Goal: Transaction & Acquisition: Purchase product/service

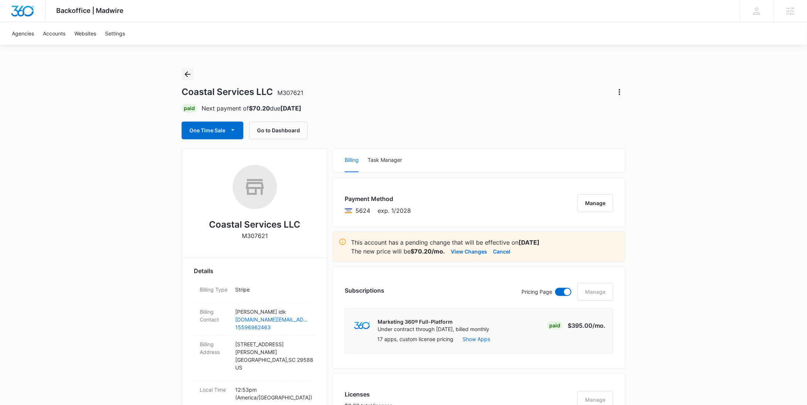
click at [189, 76] on icon "Back" at bounding box center [187, 74] width 9 height 9
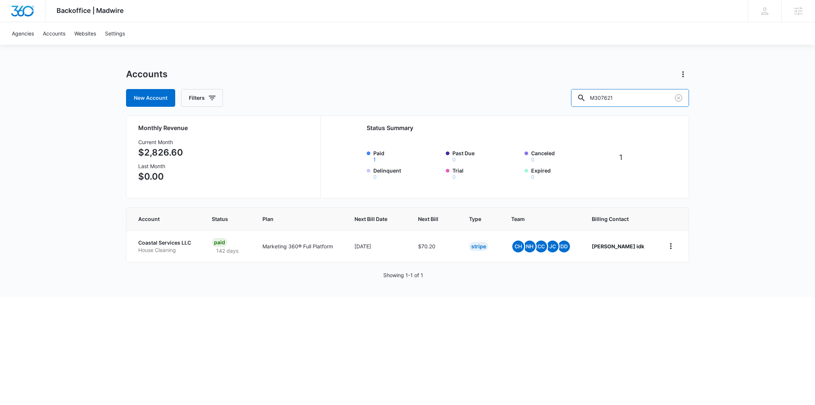
drag, startPoint x: 649, startPoint y: 96, endPoint x: 567, endPoint y: 96, distance: 82.5
click at [568, 96] on div "New Account Filters M307621" at bounding box center [407, 98] width 563 height 18
paste input "29573"
type input "M329573"
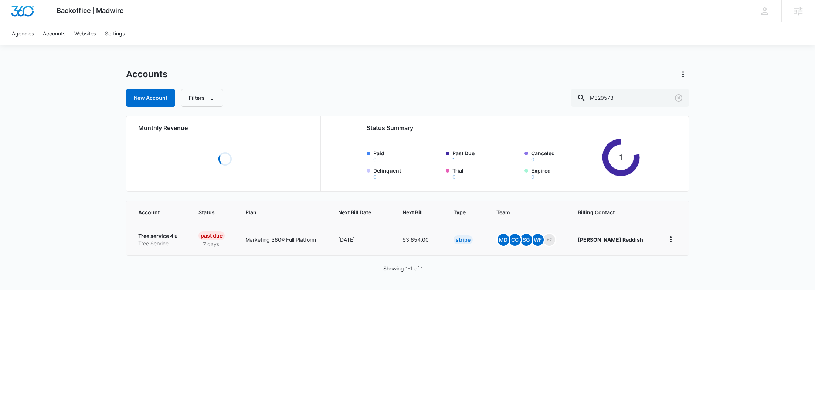
click at [160, 240] on p "Tree Service" at bounding box center [159, 243] width 43 height 7
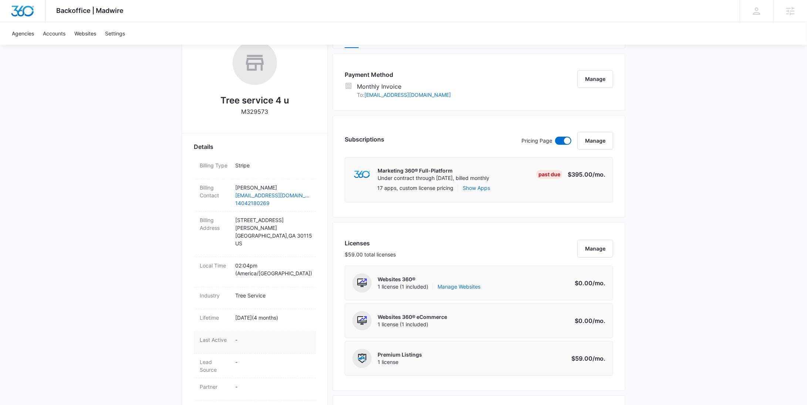
scroll to position [307, 0]
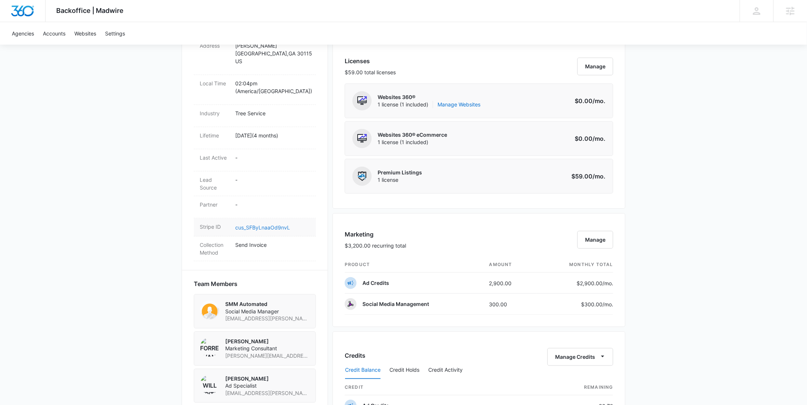
click at [266, 224] on link "cus_SFByLnaaOd9nvL" at bounding box center [262, 227] width 55 height 6
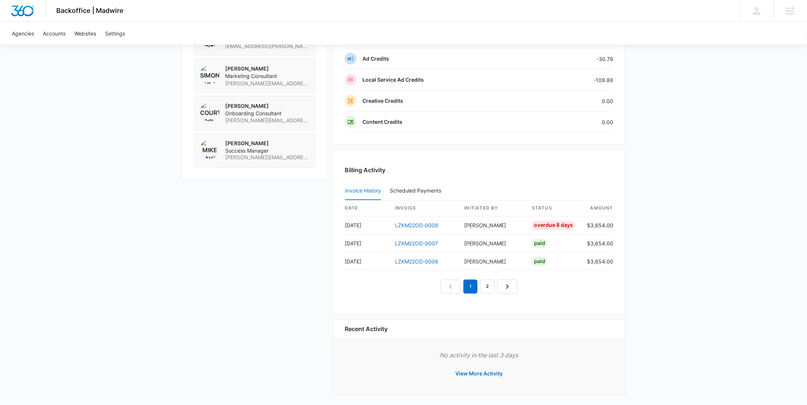
scroll to position [0, 0]
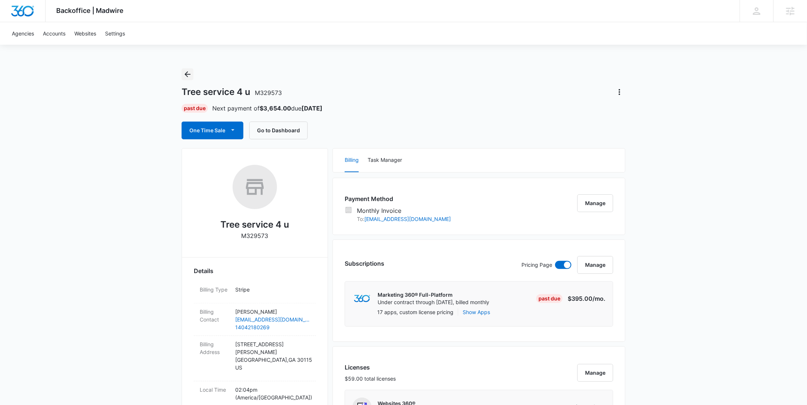
click at [189, 74] on icon "Back" at bounding box center [187, 74] width 9 height 9
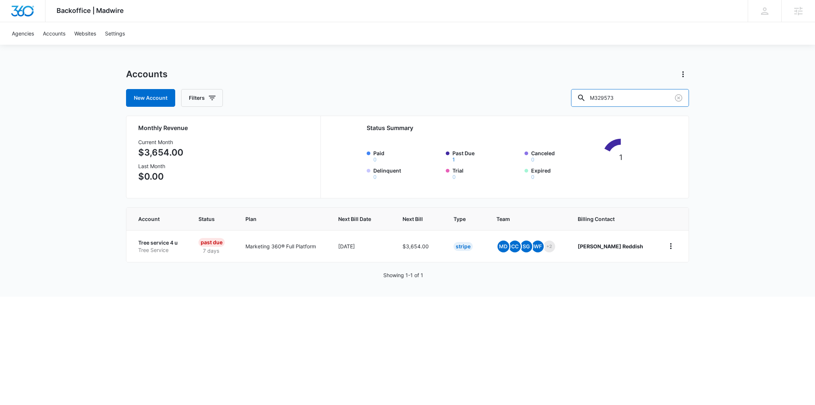
drag, startPoint x: 659, startPoint y: 94, endPoint x: 588, endPoint y: 94, distance: 71.4
click at [588, 94] on div "New Account Filters M329573" at bounding box center [407, 98] width 563 height 18
paste input "43969"
type input "M43969"
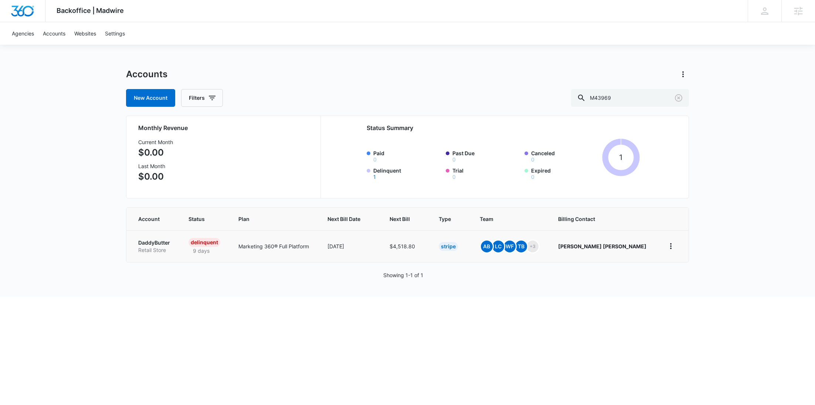
click at [163, 249] on p "Retail Store" at bounding box center [154, 250] width 33 height 7
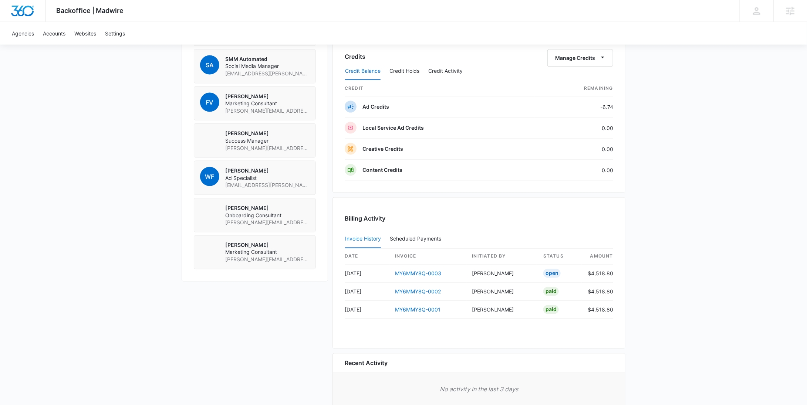
scroll to position [458, 0]
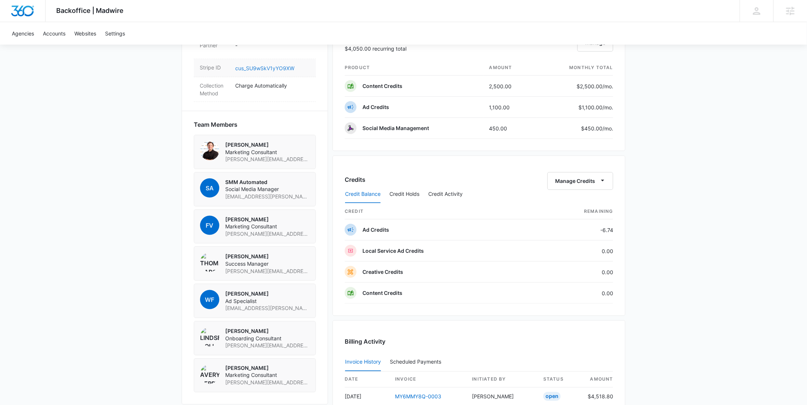
click at [263, 65] on link "cus_SU9wSkV1yYO9XW" at bounding box center [264, 68] width 59 height 6
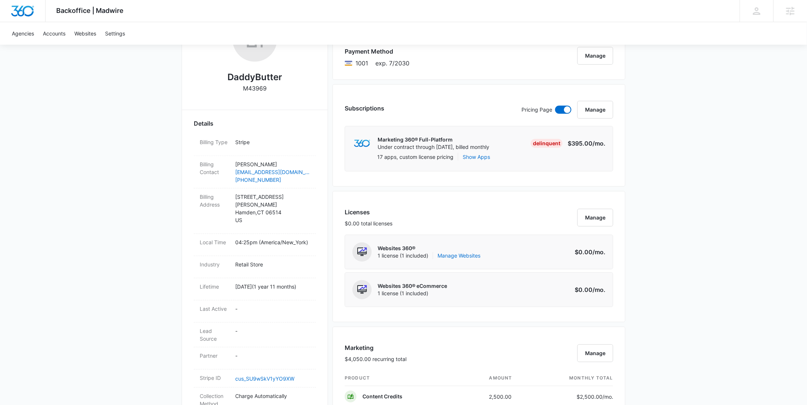
scroll to position [0, 0]
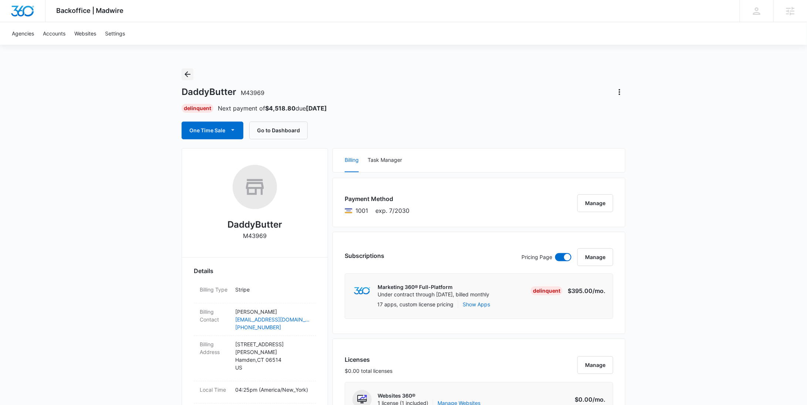
click at [185, 76] on icon "Back" at bounding box center [187, 74] width 9 height 9
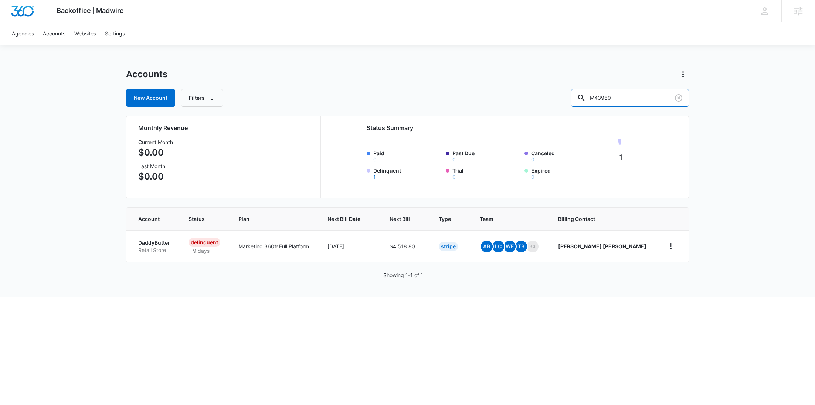
drag, startPoint x: 569, startPoint y: 97, endPoint x: 565, endPoint y: 95, distance: 4.8
click at [569, 97] on div "New Account Filters M43969" at bounding box center [407, 98] width 563 height 18
paste input "335637"
type input "M335637"
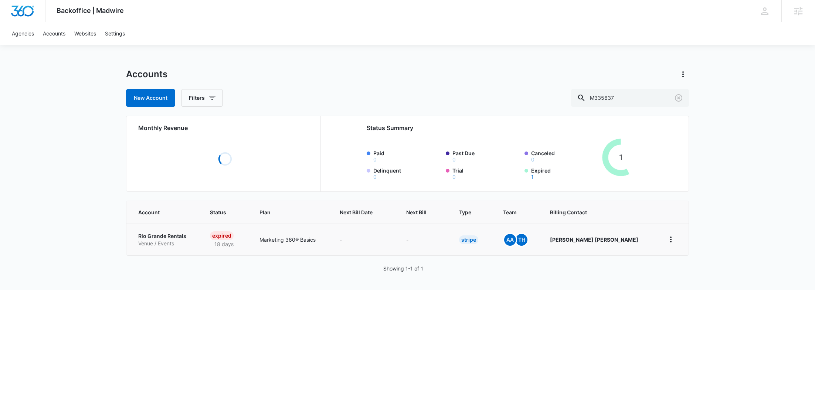
click at [152, 242] on p "Venue / Events" at bounding box center [165, 243] width 54 height 7
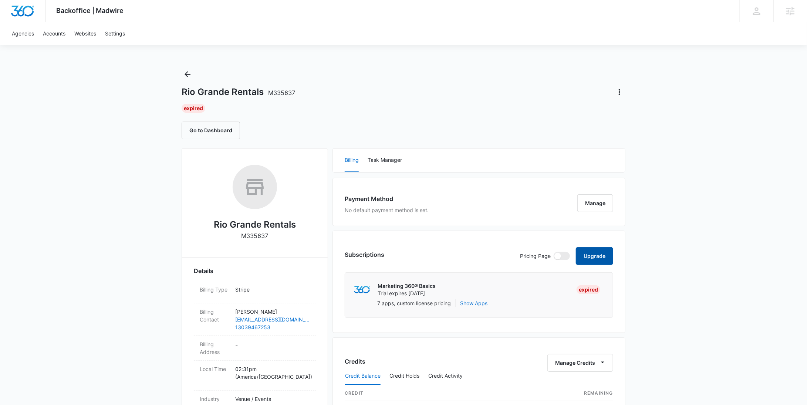
click at [592, 257] on button "Upgrade" at bounding box center [594, 256] width 37 height 18
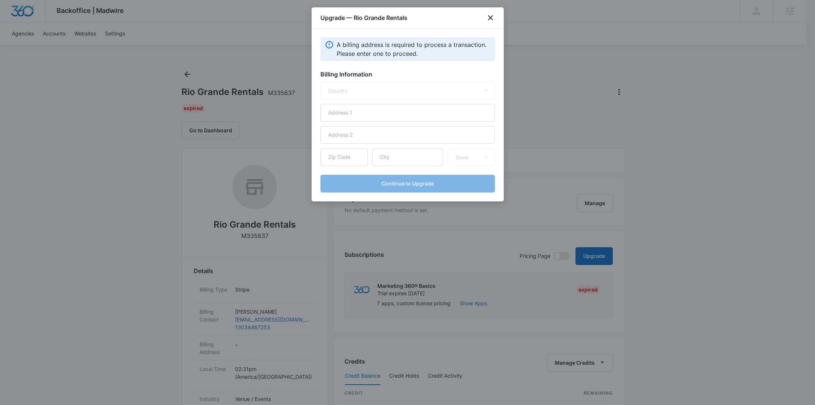
select select "US"
click at [361, 116] on input "text" at bounding box center [408, 113] width 175 height 18
paste input "6341 Estes Park Rd"
type input "6341 Estes Park Rd"
click at [386, 159] on input "text" at bounding box center [407, 157] width 71 height 18
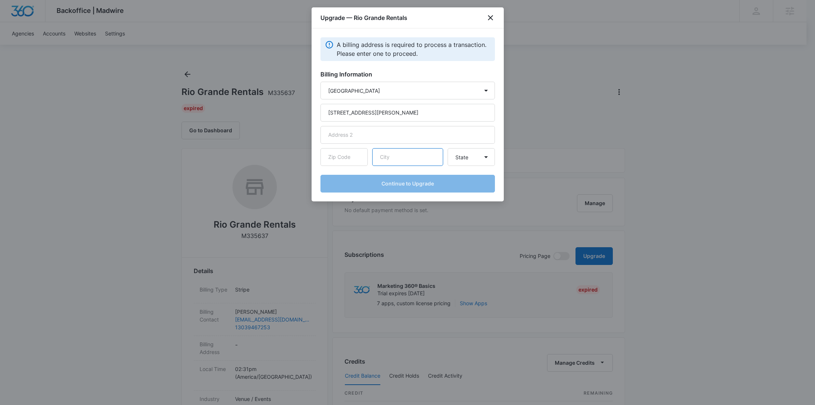
paste input "Blanca"
type input "Blanca"
click at [363, 161] on input "text" at bounding box center [344, 157] width 47 height 18
paste input "81123"
type input "81123"
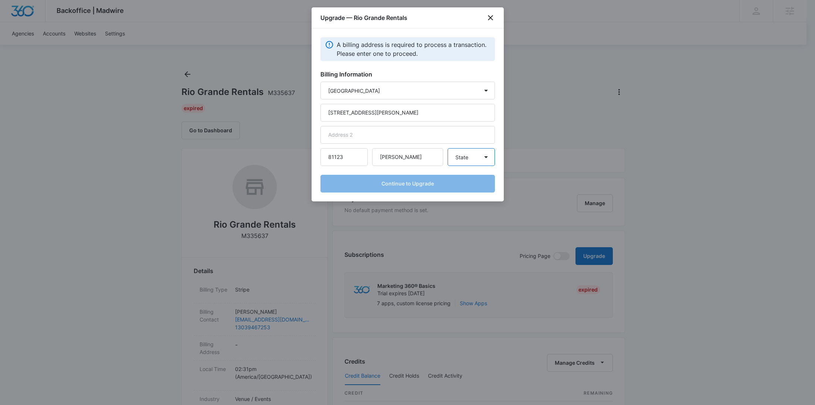
click at [462, 159] on select "State Alaska Alabama Arkansas American Samoa Arizona California Colorado Connec…" at bounding box center [471, 157] width 47 height 18
select select "CO"
click at [448, 148] on select "State Alaska Alabama Arkansas American Samoa Arizona California Colorado Connec…" at bounding box center [471, 157] width 47 height 18
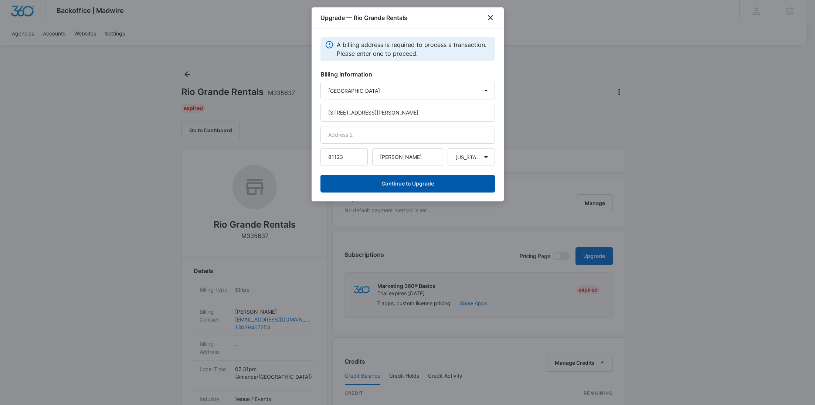
click at [421, 186] on button "Continue to Upgrade" at bounding box center [408, 184] width 175 height 18
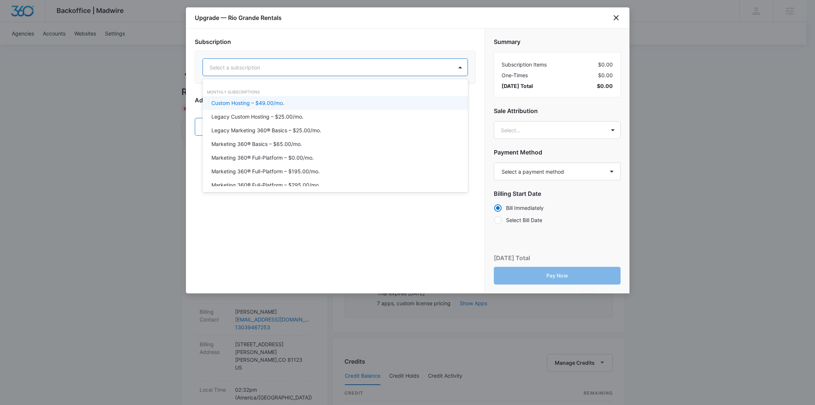
click at [302, 73] on div "Select a subscription" at bounding box center [328, 67] width 250 height 17
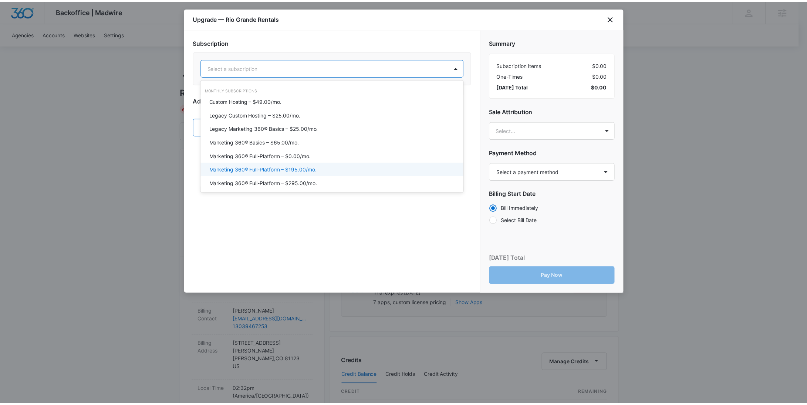
scroll to position [21, 0]
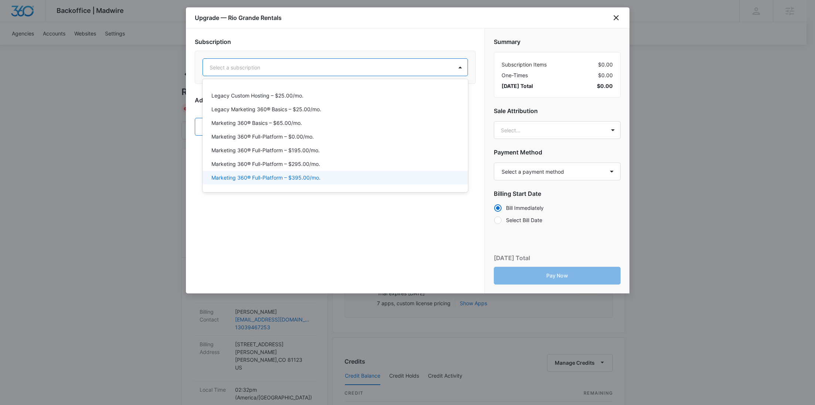
click at [324, 174] on div "Marketing 360® Full-Platform – $395.00/mo." at bounding box center [335, 178] width 246 height 8
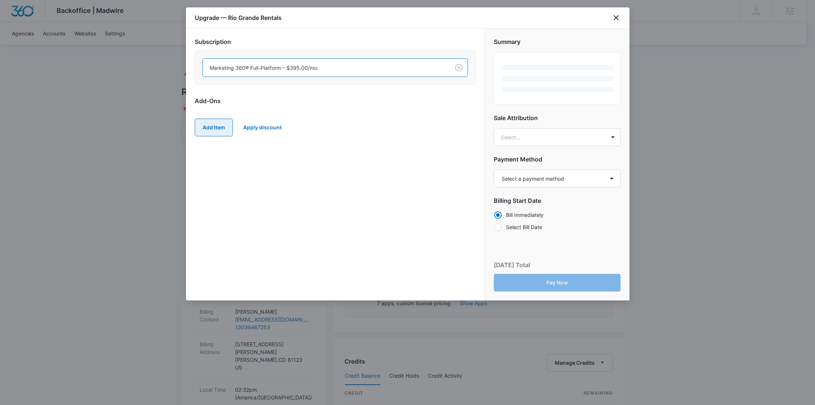
click at [217, 128] on button "Add Item" at bounding box center [214, 128] width 38 height 18
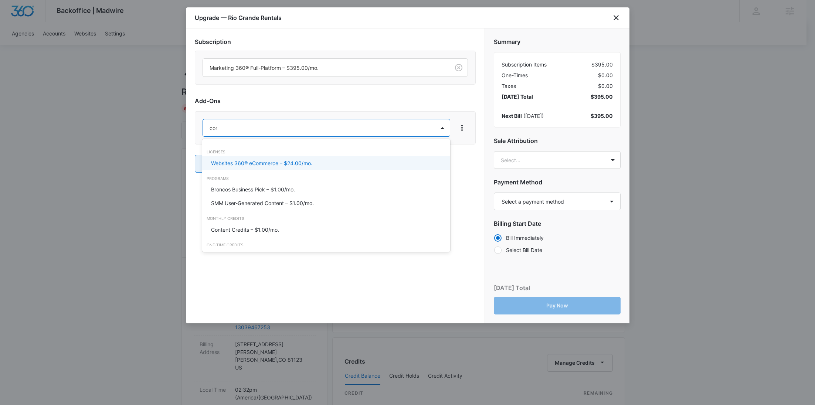
type input "cont"
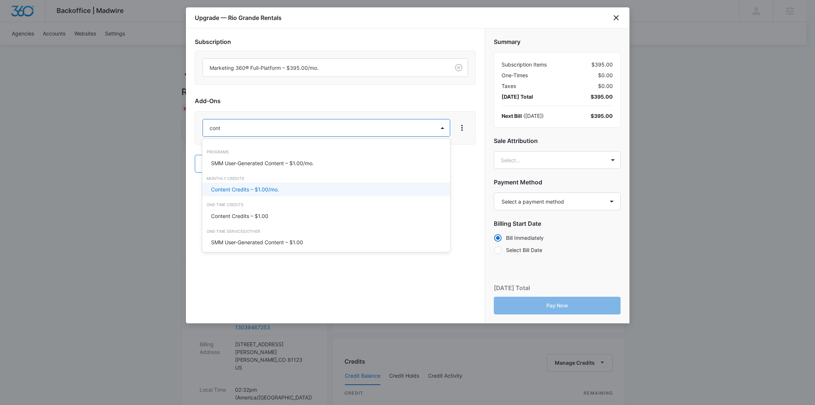
click at [227, 194] on div "Content Credits – $1.00/mo." at bounding box center [326, 190] width 248 height 14
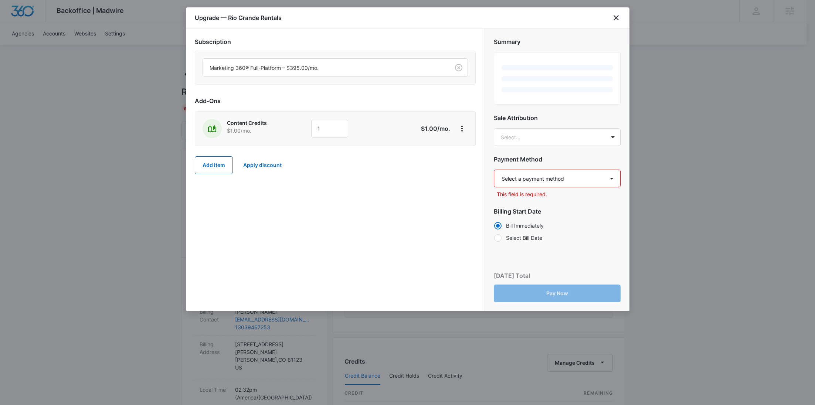
click at [206, 155] on div "Add Item Apply discount" at bounding box center [335, 165] width 281 height 33
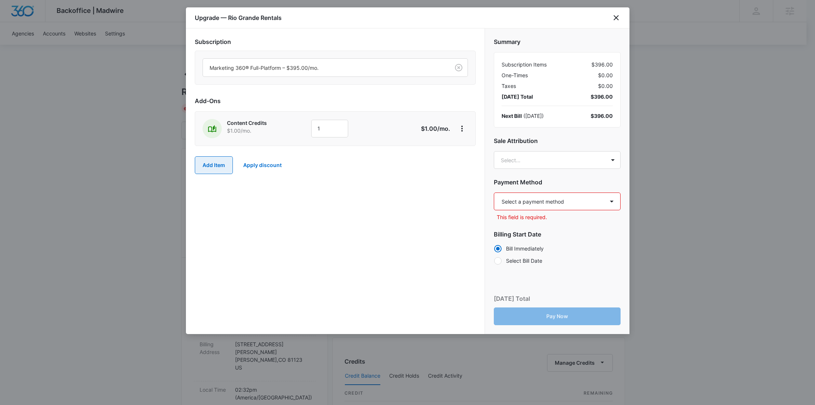
click at [210, 166] on button "Add Item" at bounding box center [214, 165] width 38 height 18
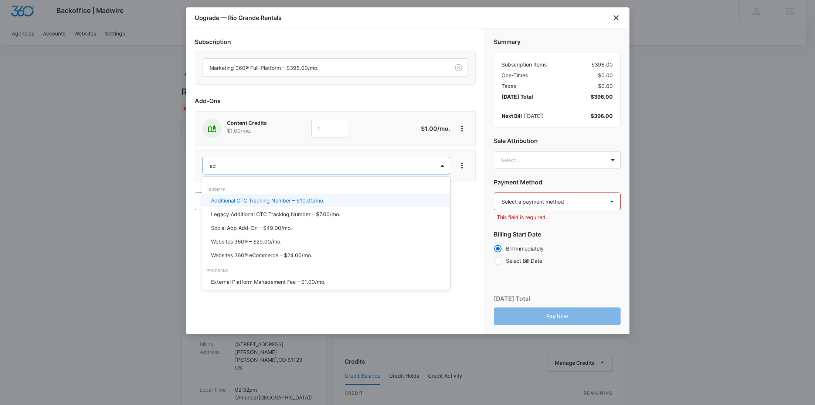
type input "ad c"
click at [230, 197] on p "Ad Credits – $1.00/mo." at bounding box center [238, 201] width 55 height 8
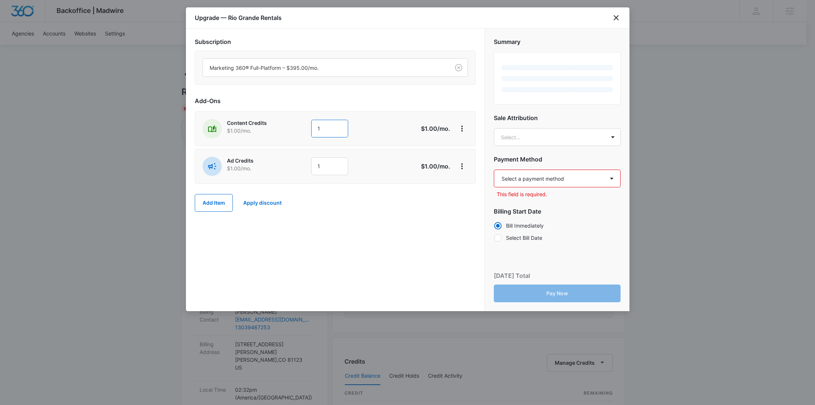
drag, startPoint x: 302, startPoint y: 131, endPoint x: 293, endPoint y: 130, distance: 9.0
click at [297, 131] on div "Content Credits $1.00 /mo. 1" at bounding box center [309, 128] width 213 height 19
type input "600"
drag, startPoint x: 294, startPoint y: 129, endPoint x: 323, endPoint y: 159, distance: 41.1
click at [294, 129] on div "Content Credits $1.00 /mo." at bounding box center [254, 128] width 102 height 19
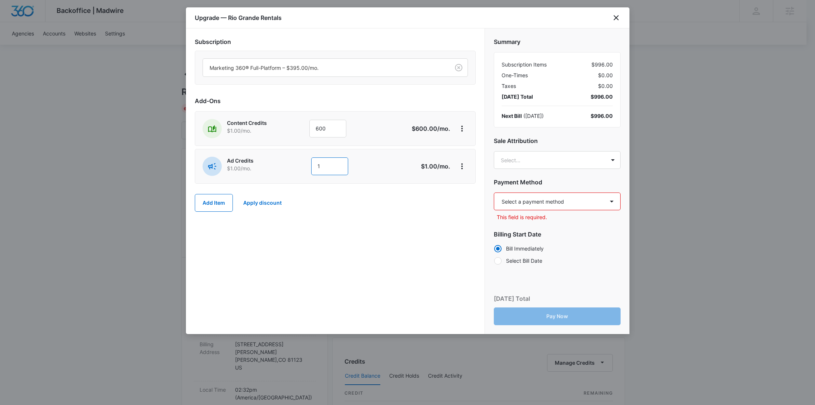
drag, startPoint x: 332, startPoint y: 170, endPoint x: 289, endPoint y: 167, distance: 43.4
click at [289, 167] on div "Ad Credits $1.00 /mo. 1" at bounding box center [309, 166] width 213 height 19
type input "600"
click at [537, 155] on body "Backoffice | Madwire Apps Settings RY Rochelle Young rochelle.young@madwire.com…" at bounding box center [407, 378] width 815 height 756
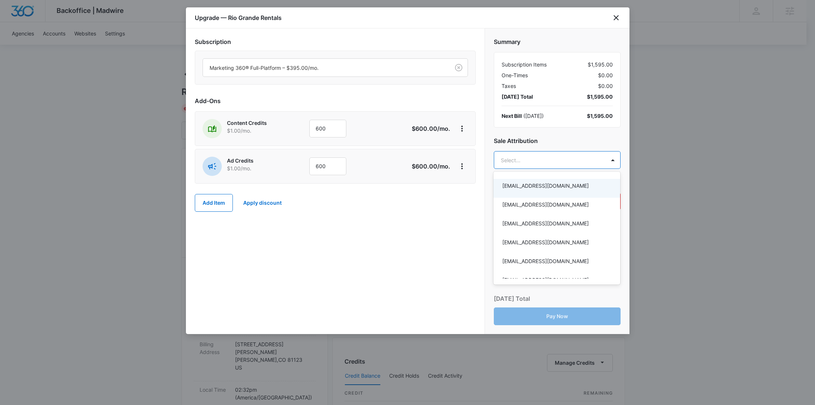
paste input "Allen"
type input "Allen"
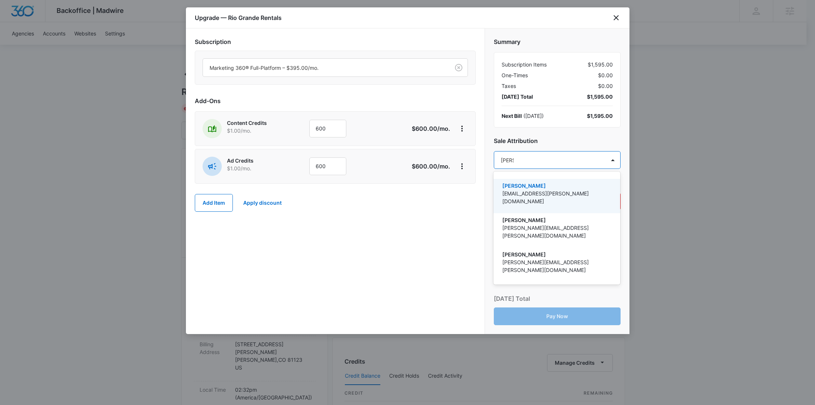
click at [538, 188] on p "Ashleigh Allen" at bounding box center [557, 186] width 108 height 8
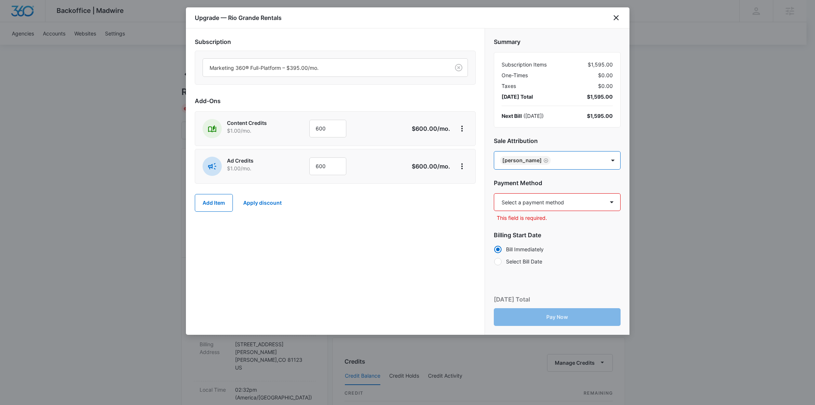
paste input "Hatton"
type input "Hatton"
click at [511, 182] on div "Tyler Hatton tyler.hatton@madwire.com" at bounding box center [557, 196] width 127 height 34
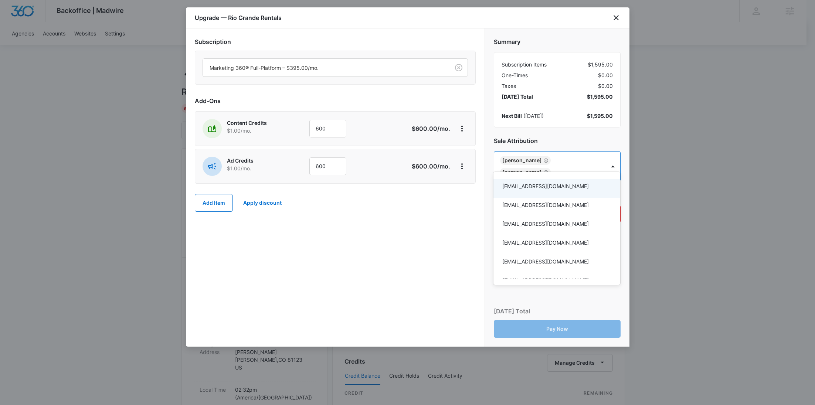
drag, startPoint x: 440, startPoint y: 219, endPoint x: 456, endPoint y: 216, distance: 16.2
click at [440, 219] on div at bounding box center [407, 202] width 815 height 405
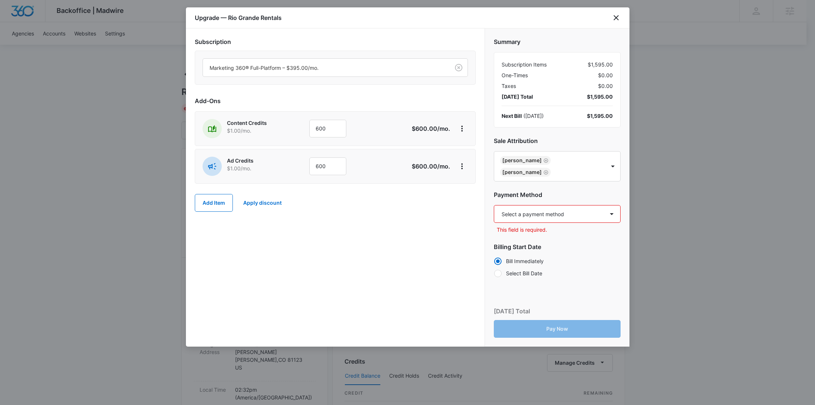
click at [529, 205] on select "Select a payment method Mastercard ending in 3761 New payment method Monthly in…" at bounding box center [557, 214] width 127 height 18
select select "pm_1S3N8tA4n8RTgNjUV54hdh1v"
click at [494, 205] on select "Select a payment method Mastercard ending in 3761 New payment method Monthly in…" at bounding box center [557, 214] width 127 height 18
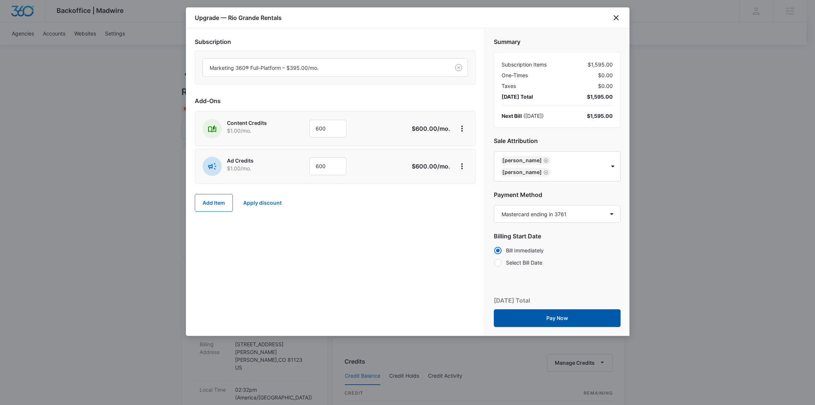
click at [549, 310] on button "Pay Now" at bounding box center [557, 319] width 127 height 18
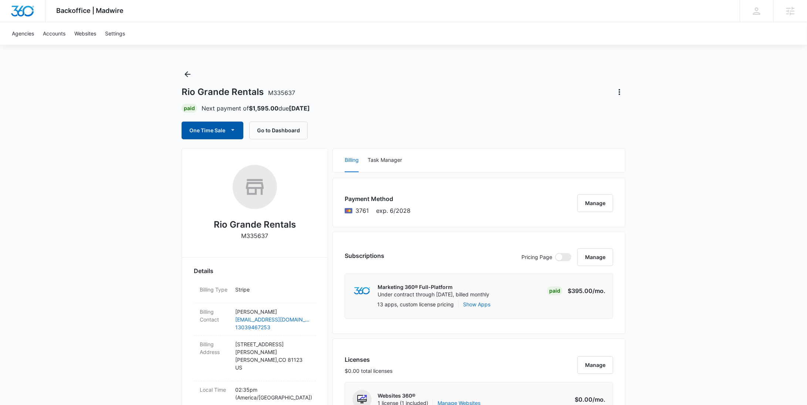
click at [209, 132] on button "One Time Sale" at bounding box center [213, 131] width 62 height 18
click at [213, 152] on div "Run One-Time Payment" at bounding box center [233, 156] width 85 height 8
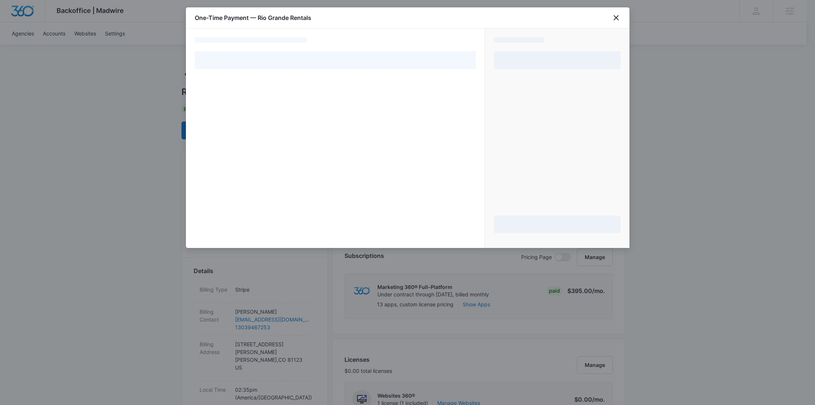
select select "pm_1S3N8tA4n8RTgNjUV54hdh1v"
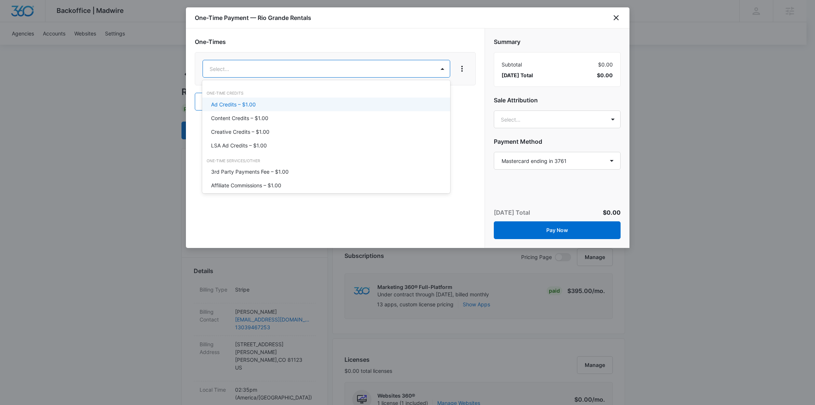
click at [257, 100] on div "Ad Credits – $1.00" at bounding box center [326, 105] width 248 height 14
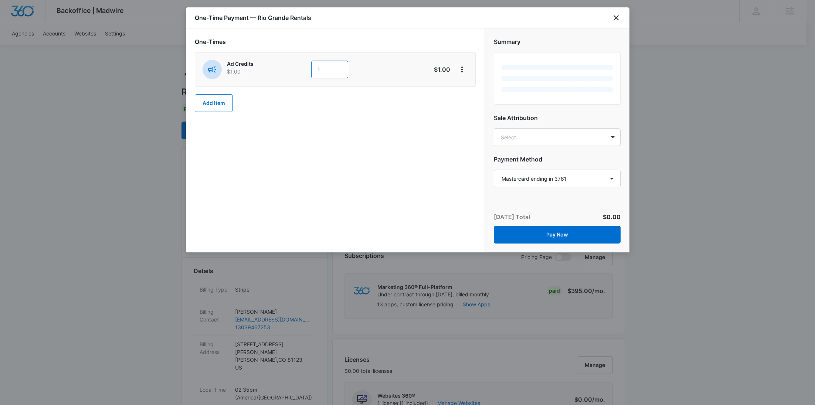
drag, startPoint x: 329, startPoint y: 71, endPoint x: 270, endPoint y: 69, distance: 59.2
click at [272, 69] on div "Ad Credits $1.00 1" at bounding box center [309, 69] width 213 height 19
type input "300"
click at [467, 70] on button "View More" at bounding box center [462, 70] width 12 height 12
click at [472, 87] on div "Add Discount" at bounding box center [482, 89] width 33 height 5
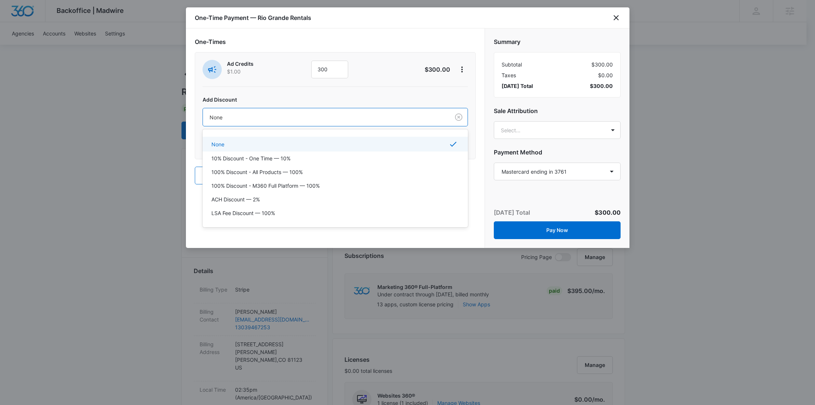
click at [382, 111] on div "None" at bounding box center [326, 117] width 247 height 17
click at [277, 169] on p "100% Discount - All Products — 100%" at bounding box center [257, 172] width 91 height 8
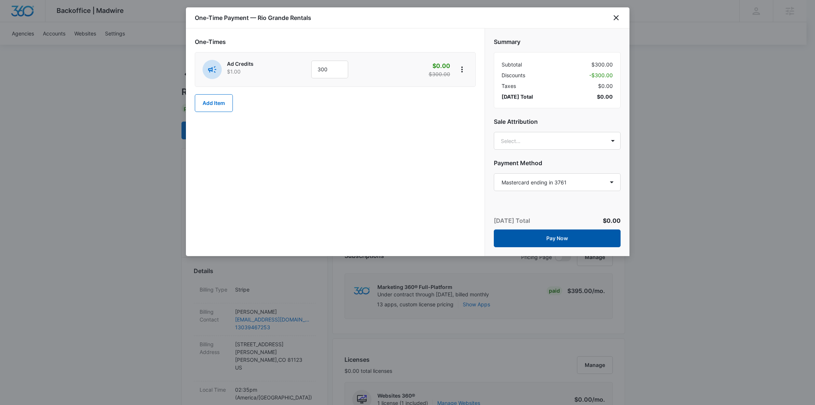
click at [564, 235] on button "Pay Now" at bounding box center [557, 239] width 127 height 18
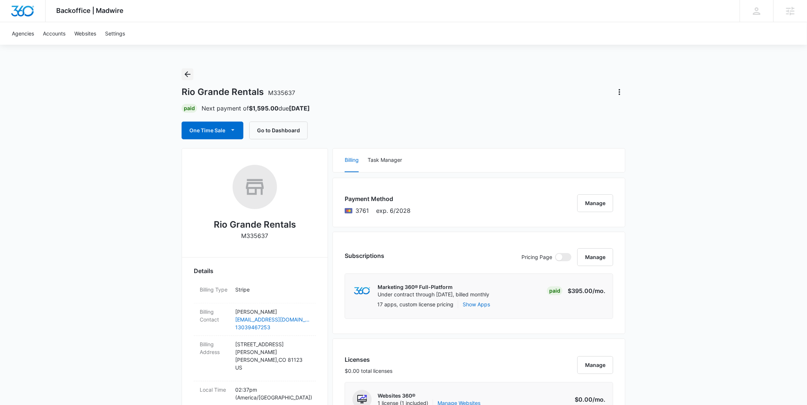
click at [184, 75] on icon "Back" at bounding box center [187, 74] width 9 height 9
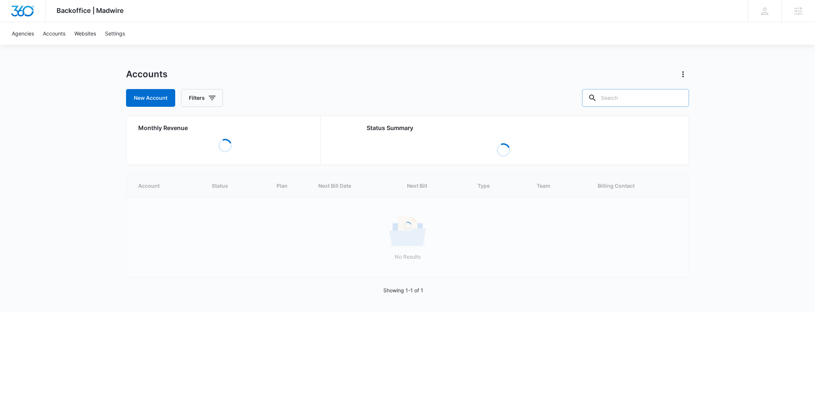
click at [663, 95] on input "text" at bounding box center [635, 98] width 107 height 18
paste input "M39053"
type input "M39053"
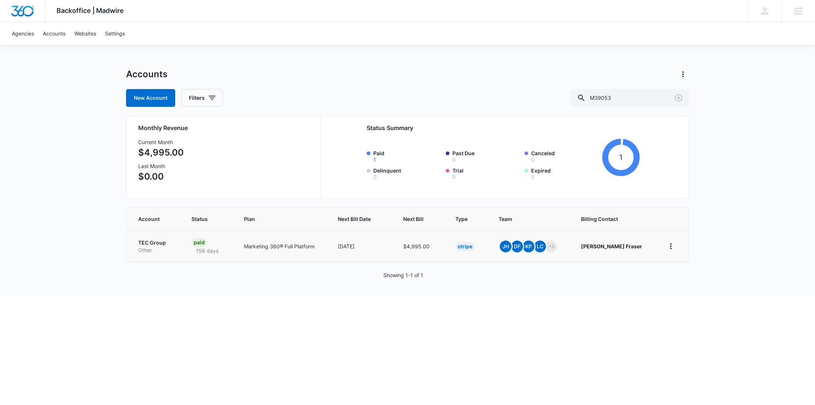
click at [165, 239] on p "TEC Group" at bounding box center [156, 242] width 36 height 7
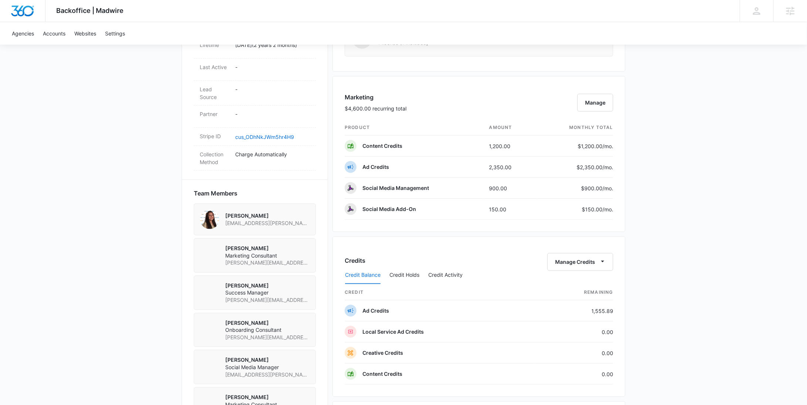
scroll to position [417, 0]
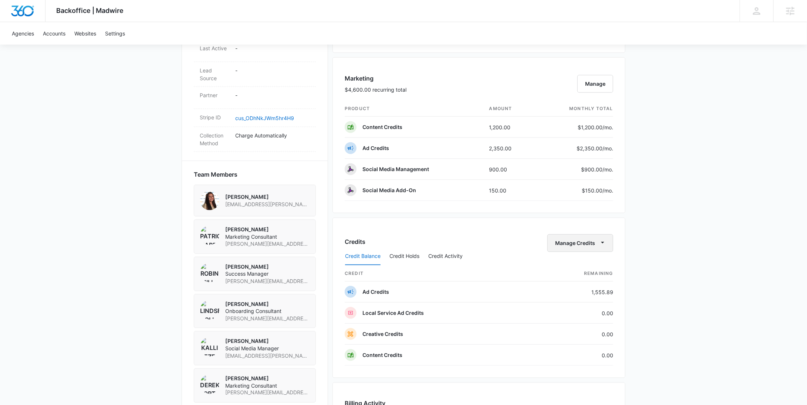
click at [566, 243] on button "Manage Credits" at bounding box center [580, 243] width 66 height 18
click at [575, 275] on div "Withdraw Credits" at bounding box center [591, 275] width 69 height 5
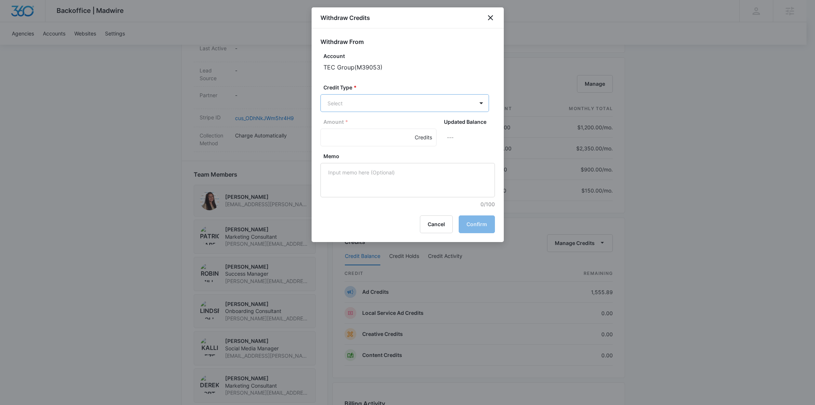
click at [400, 107] on body "Backoffice | Madwire Apps Settings RY Rochelle Young rochelle.young@madwire.com…" at bounding box center [407, 113] width 815 height 1060
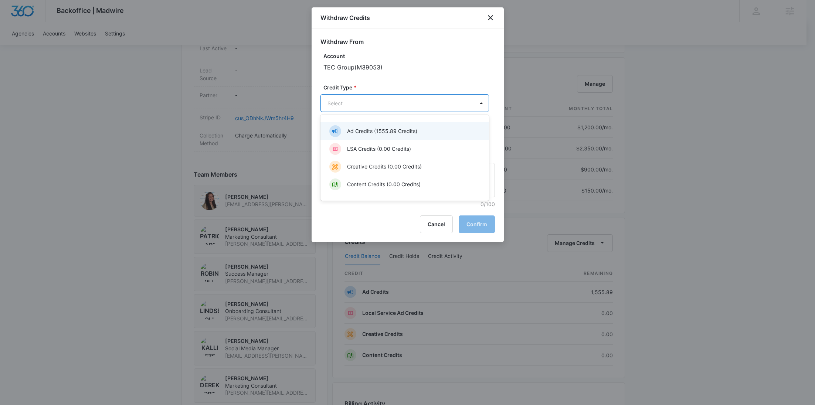
click at [382, 132] on p "Ad Credits (1555.89 Credits)" at bounding box center [382, 131] width 70 height 8
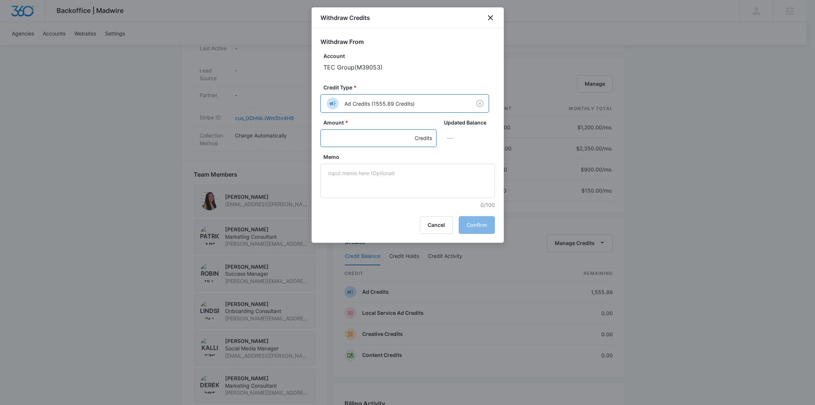
click at [351, 142] on input "Amount *" at bounding box center [379, 138] width 116 height 18
type input "600"
click at [362, 170] on textarea "Memo" at bounding box center [408, 181] width 175 height 34
paste textarea "LinkedIn"
type textarea "LinkedIn"
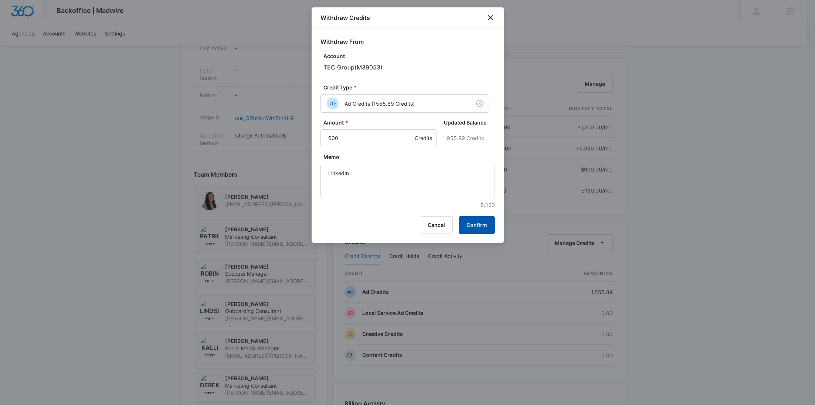
click at [488, 217] on button "Confirm" at bounding box center [477, 225] width 36 height 18
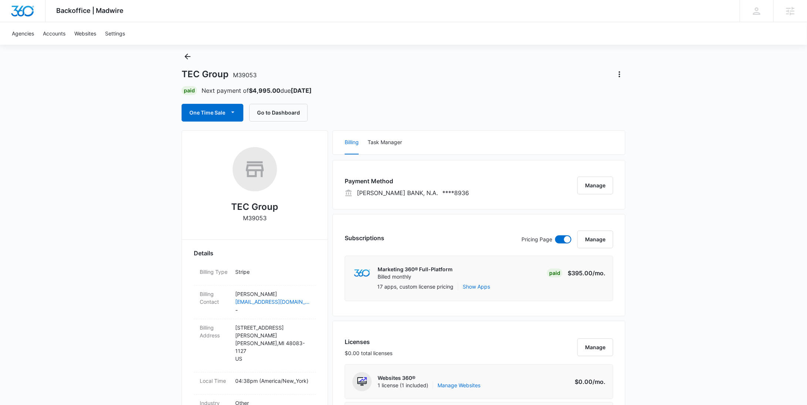
scroll to position [0, 0]
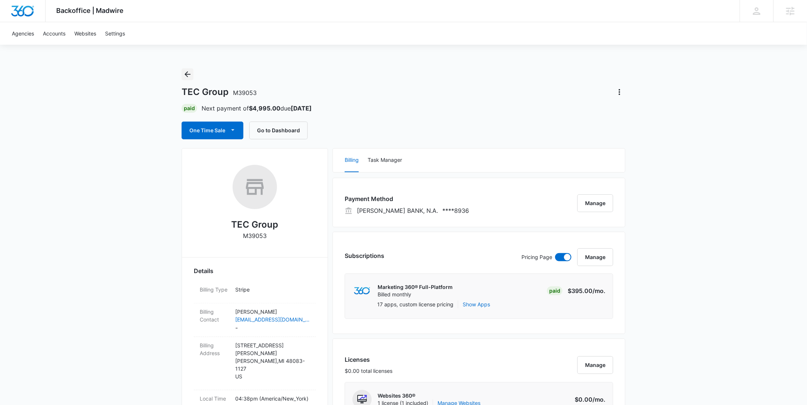
click at [183, 74] on icon "Back" at bounding box center [187, 74] width 9 height 9
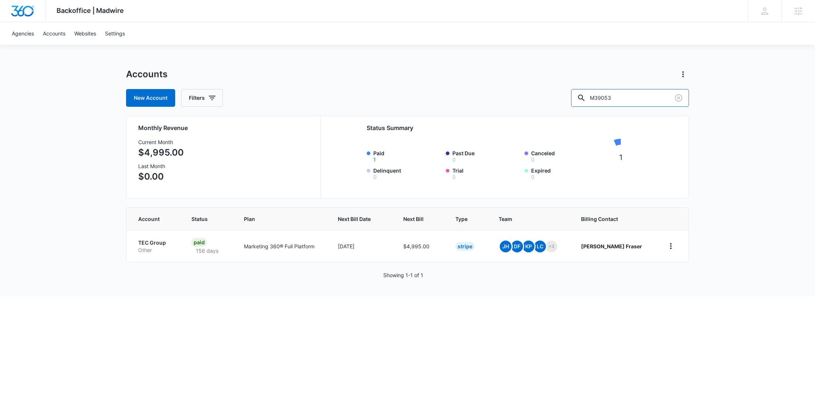
click at [570, 95] on div "New Account Filters M39053" at bounding box center [407, 98] width 563 height 18
paste input "35501"
type input "M335501"
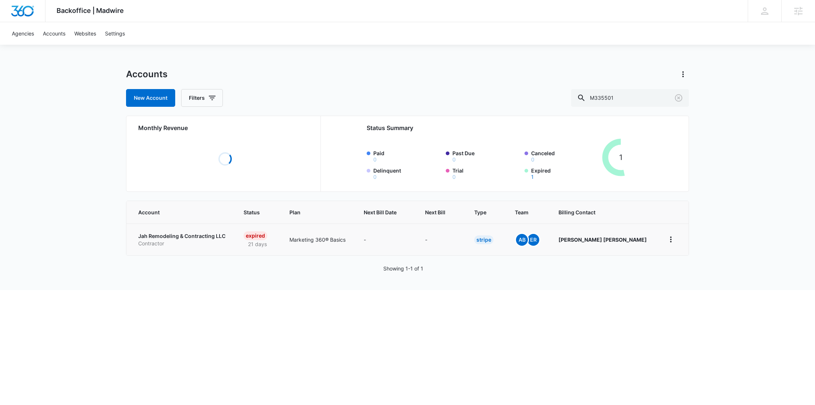
click at [170, 242] on p "Contractor" at bounding box center [182, 243] width 88 height 7
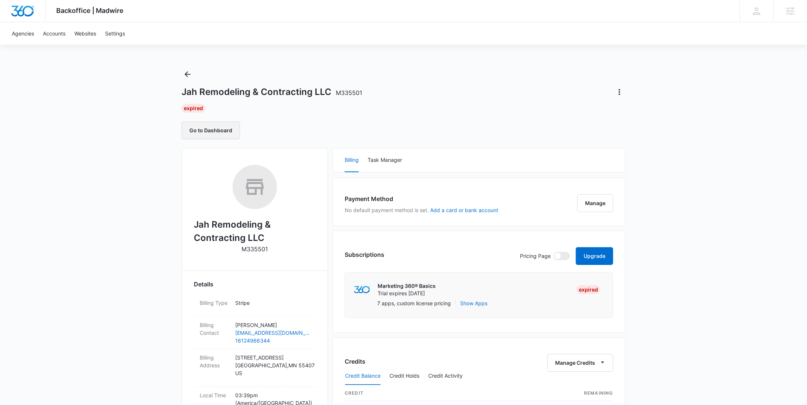
click at [214, 128] on button "Go to Dashboard" at bounding box center [211, 131] width 58 height 18
click at [187, 78] on icon "Back" at bounding box center [187, 74] width 9 height 9
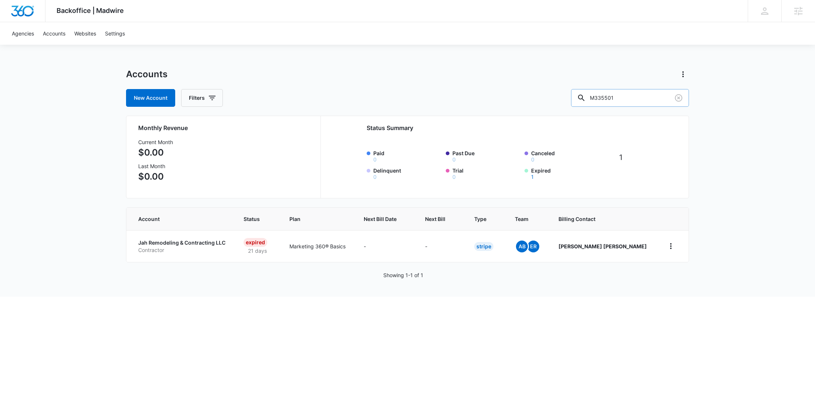
drag, startPoint x: 599, startPoint y: 98, endPoint x: 576, endPoint y: 98, distance: 22.9
click at [577, 98] on div "New Account Filters M335501" at bounding box center [407, 98] width 563 height 18
paste input "803"
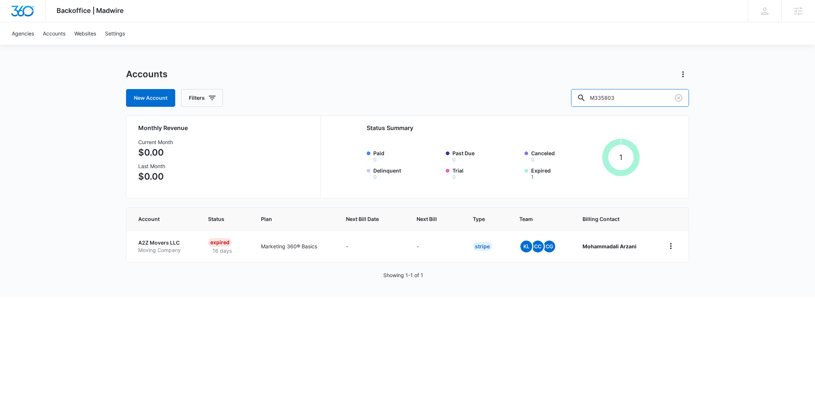
drag, startPoint x: 615, startPoint y: 97, endPoint x: 565, endPoint y: 95, distance: 49.6
click at [574, 95] on div "New Account Filters M335803" at bounding box center [407, 98] width 563 height 18
paste input "28097"
type input "M328097"
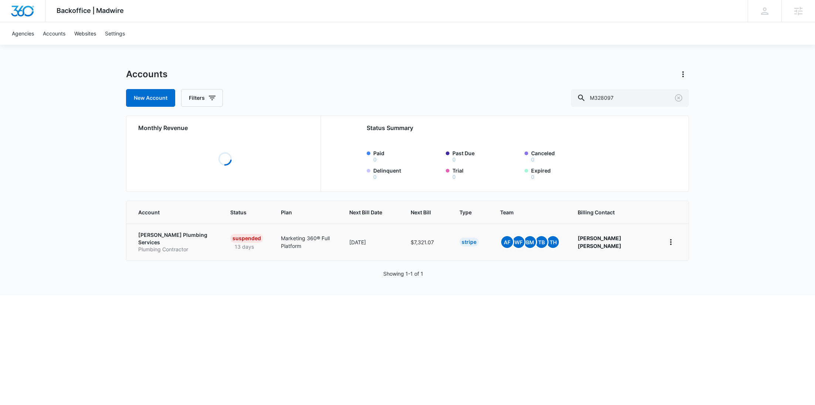
click at [165, 237] on p "Garrison Plumbing Services" at bounding box center [175, 238] width 74 height 14
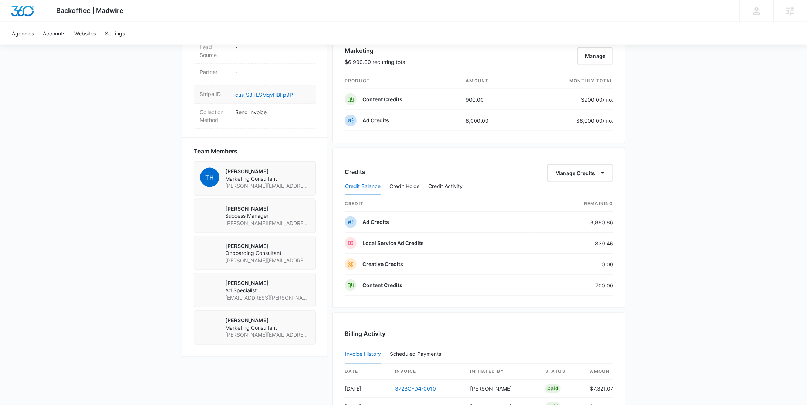
scroll to position [430, 0]
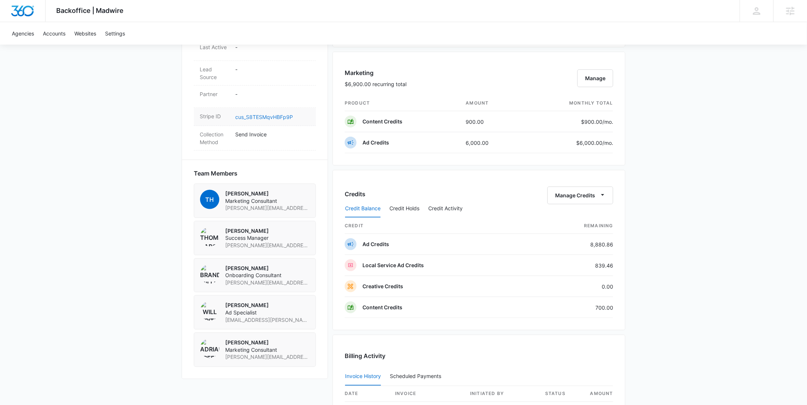
click at [270, 114] on link "cus_S8TESMqvHBFp9P" at bounding box center [264, 117] width 58 height 6
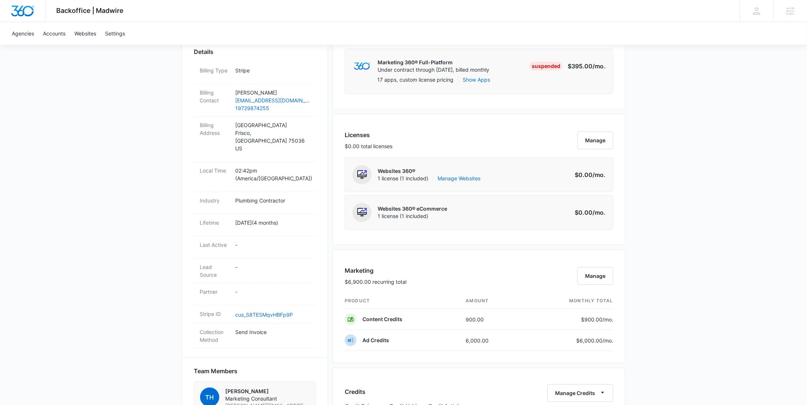
scroll to position [0, 0]
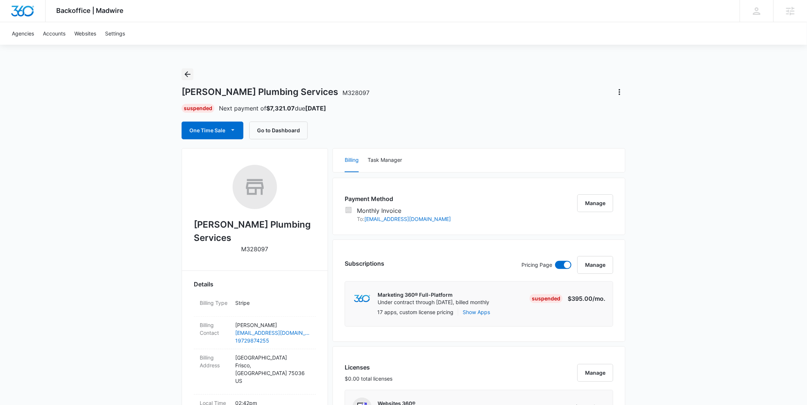
click at [189, 74] on icon "Back" at bounding box center [188, 74] width 6 height 6
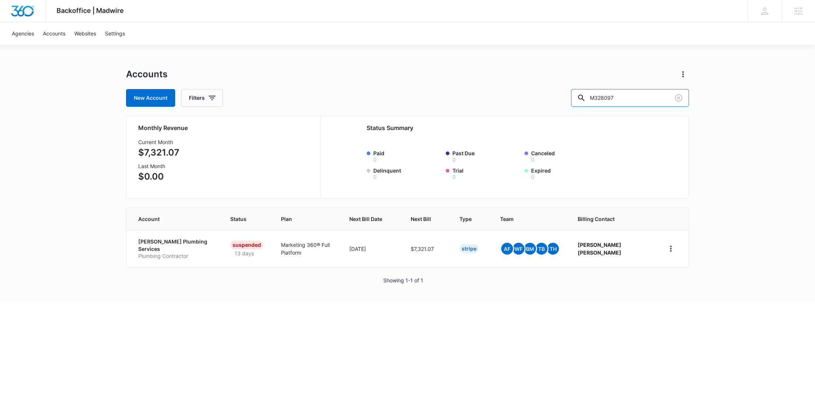
drag, startPoint x: 642, startPoint y: 91, endPoint x: 590, endPoint y: 95, distance: 52.3
click at [591, 94] on div "New Account Filters M328097" at bounding box center [407, 98] width 563 height 18
paste input "9125"
type input "M39125"
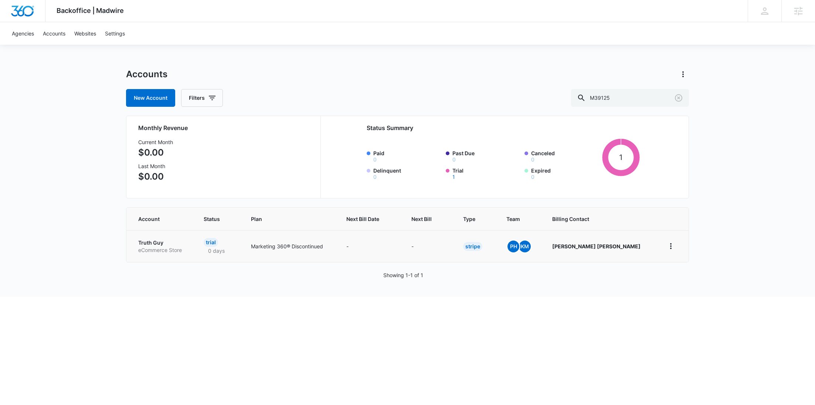
click at [171, 249] on p "eCommerce Store" at bounding box center [162, 250] width 48 height 7
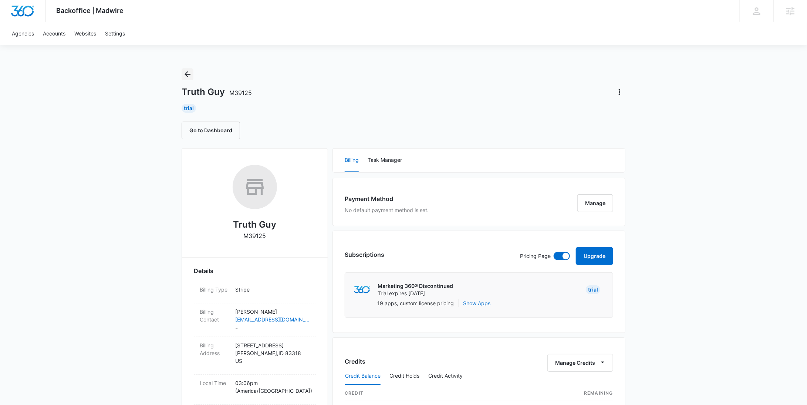
drag, startPoint x: 187, startPoint y: 78, endPoint x: 197, endPoint y: 78, distance: 10.0
click at [187, 78] on icon "Back" at bounding box center [187, 74] width 9 height 9
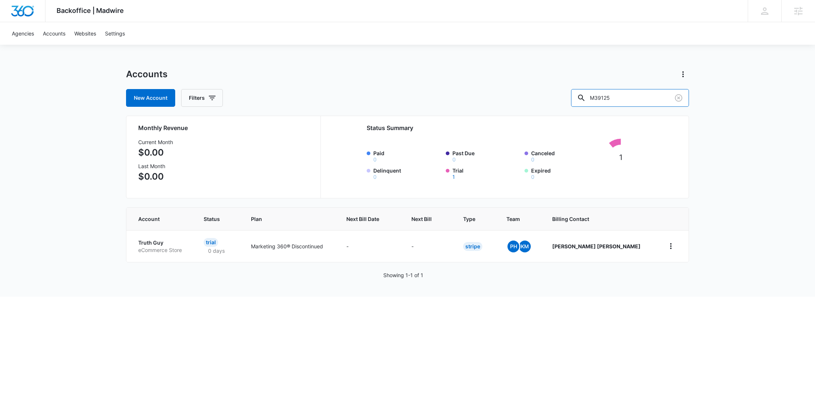
drag, startPoint x: 643, startPoint y: 102, endPoint x: 575, endPoint y: 99, distance: 68.1
click at [585, 101] on div "New Account Filters M39125" at bounding box center [407, 98] width 563 height 18
paste input "18663"
type input "M318663"
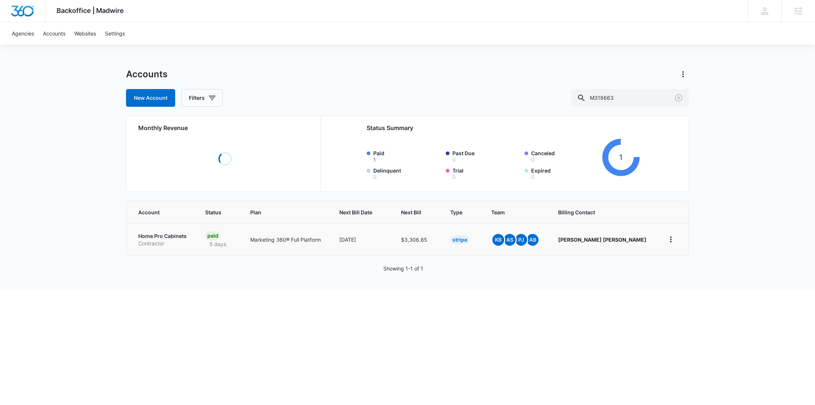
click at [160, 237] on p "Home Pro Cabinets" at bounding box center [162, 236] width 49 height 7
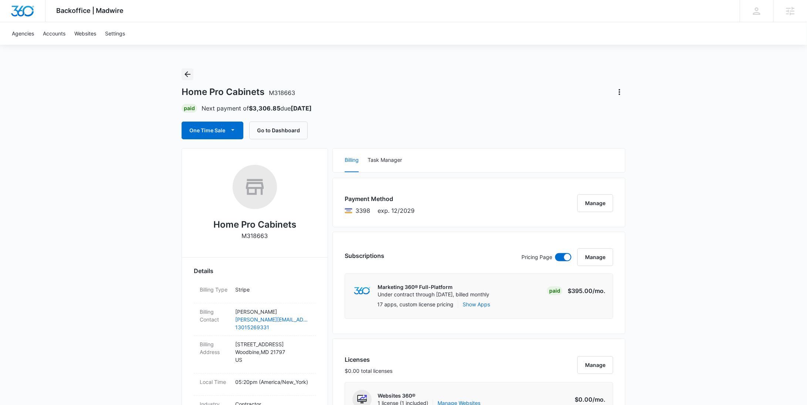
click at [190, 74] on icon "Back" at bounding box center [187, 74] width 9 height 9
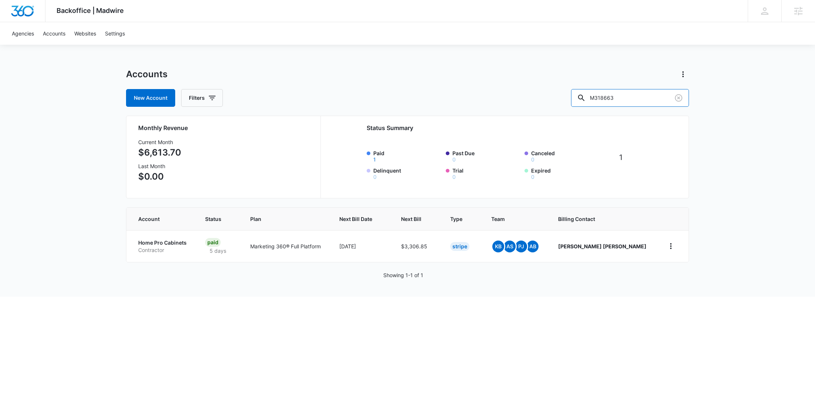
click at [588, 99] on div "New Account Filters M318663" at bounding box center [407, 98] width 563 height 18
paste input "0227"
type input "M30227"
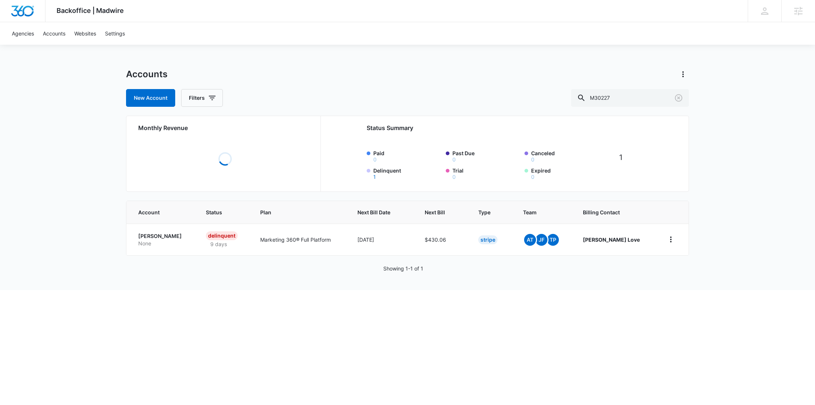
click at [166, 238] on p "Jerron Love" at bounding box center [163, 236] width 50 height 7
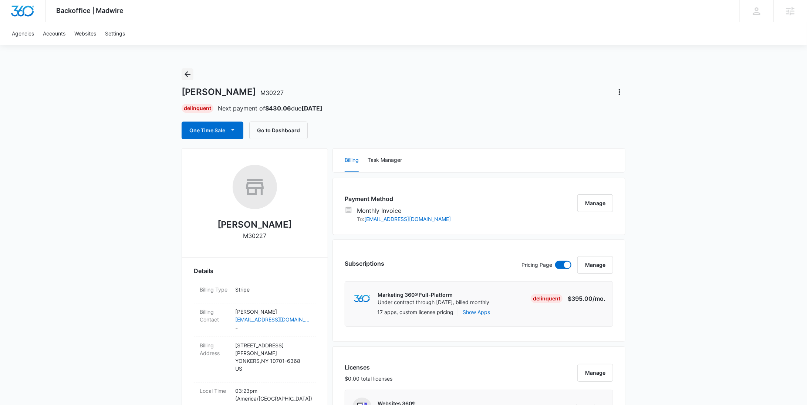
click at [187, 72] on icon "Back" at bounding box center [187, 74] width 9 height 9
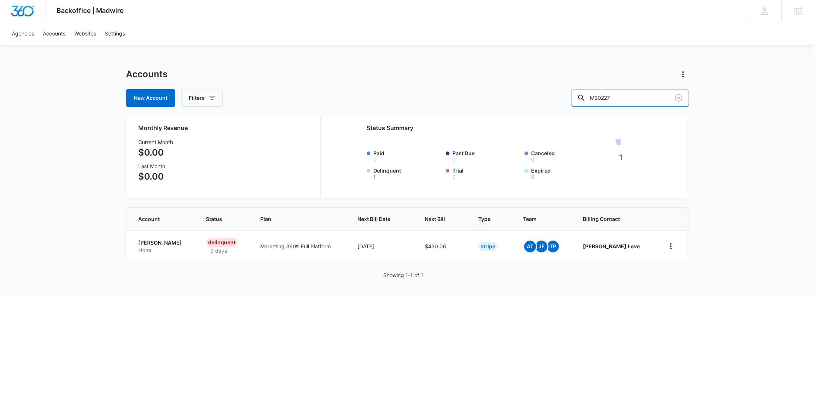
click at [589, 96] on div "New Account Filters M30227" at bounding box center [407, 98] width 563 height 18
paste input "37505"
type input "M337505"
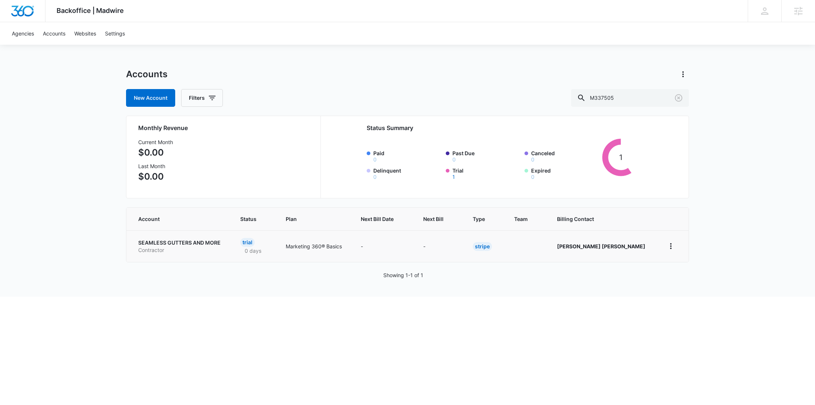
click at [163, 247] on p "Contractor" at bounding box center [180, 250] width 84 height 7
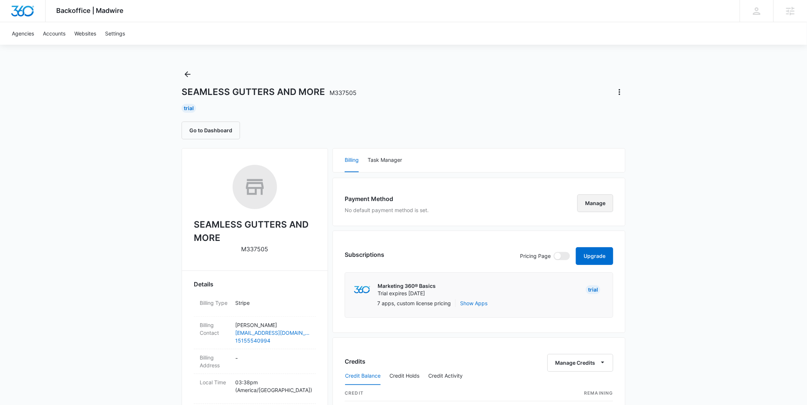
click at [591, 205] on button "Manage" at bounding box center [595, 204] width 36 height 18
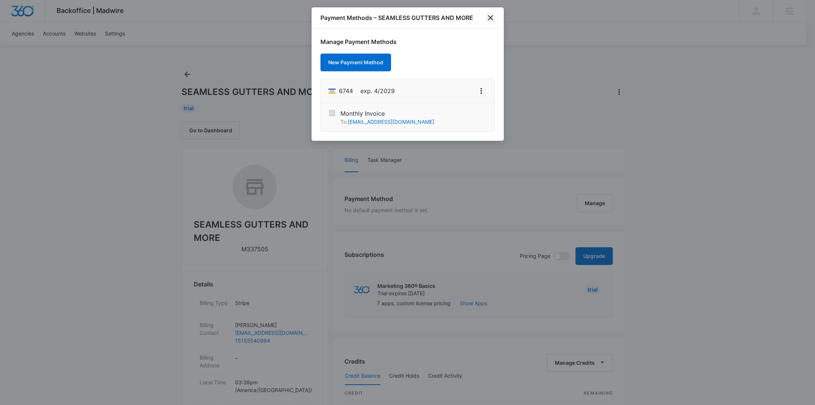
click at [493, 20] on icon "close" at bounding box center [490, 17] width 9 height 9
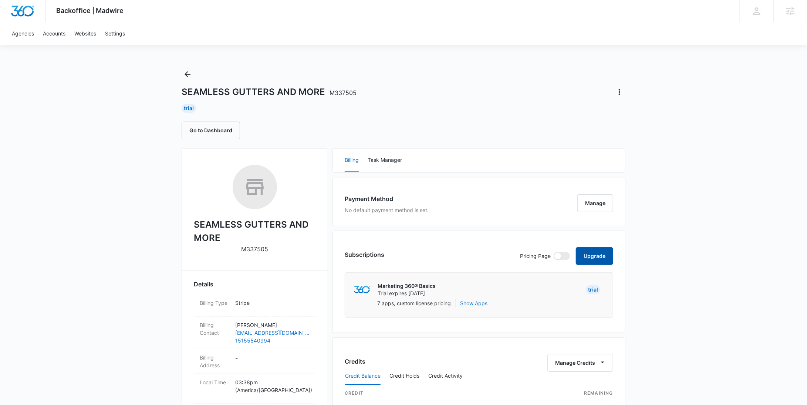
click at [587, 255] on button "Upgrade" at bounding box center [594, 256] width 37 height 18
select select "US"
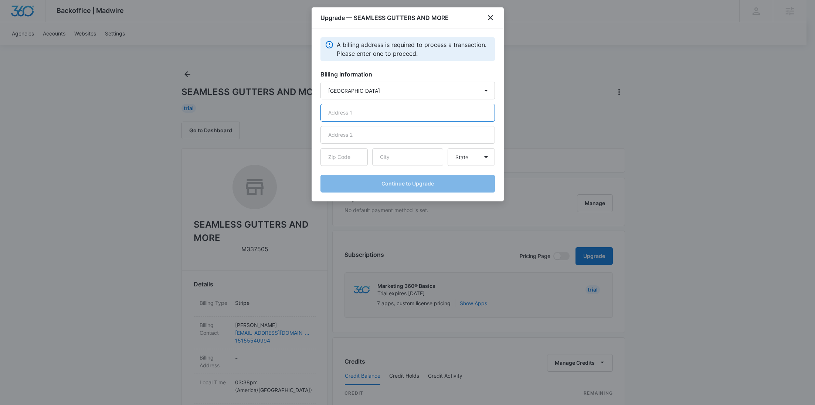
click at [360, 119] on input "text" at bounding box center [408, 113] width 175 height 18
paste input "[STREET_ADDRESS]"
type input "[STREET_ADDRESS]"
click at [402, 163] on input "text" at bounding box center [407, 157] width 71 height 18
paste input "desmoines"
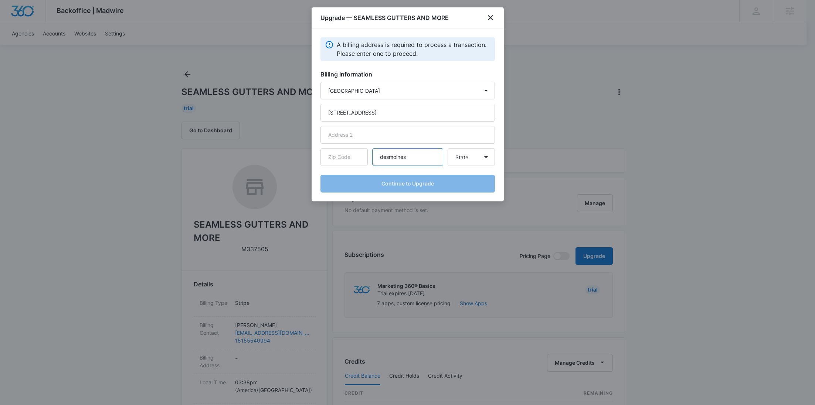
type input "desmoines"
click at [354, 155] on input "text" at bounding box center [344, 157] width 47 height 18
paste input "50317"
type input "50317"
click at [477, 161] on select "State Alaska Alabama Arkansas American Samoa Arizona California Colorado Connec…" at bounding box center [471, 157] width 47 height 18
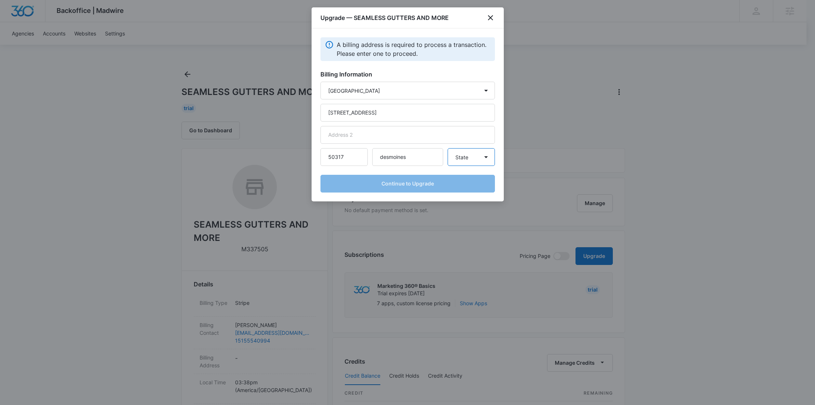
select select "IA"
click at [448, 148] on select "State Alaska Alabama Arkansas American Samoa Arizona California Colorado Connec…" at bounding box center [471, 157] width 47 height 18
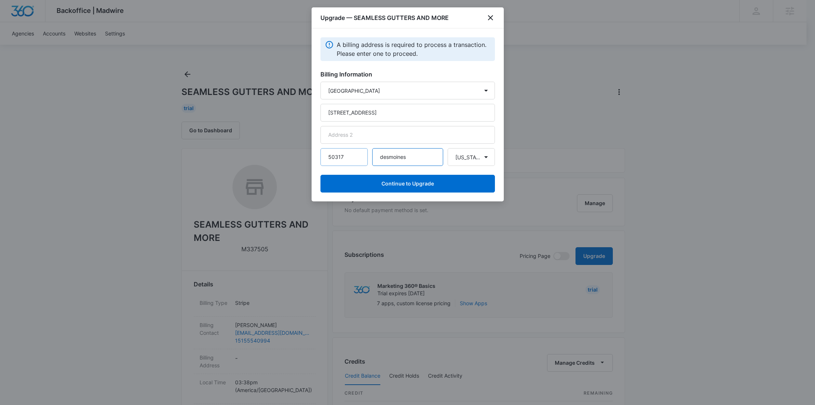
drag, startPoint x: 409, startPoint y: 158, endPoint x: 338, endPoint y: 155, distance: 71.8
click at [338, 155] on div "50317 desmoines State Alaska Alabama Arkansas American Samoa Arizona California…" at bounding box center [408, 157] width 175 height 18
paste input "Des Moines"
type input "Des Moines"
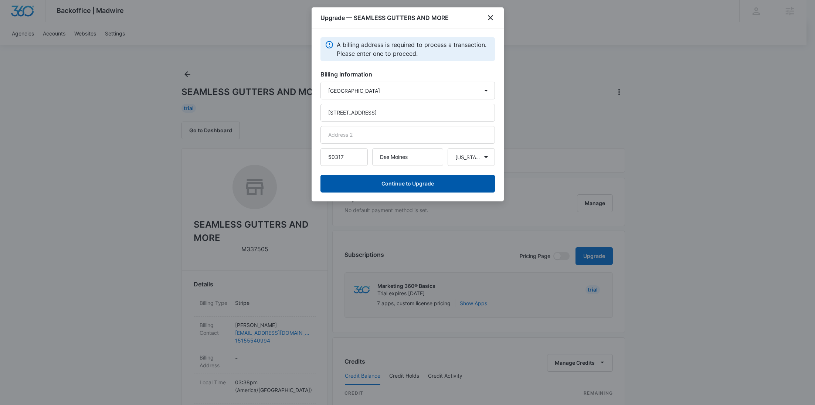
click at [422, 178] on button "Continue to Upgrade" at bounding box center [408, 184] width 175 height 18
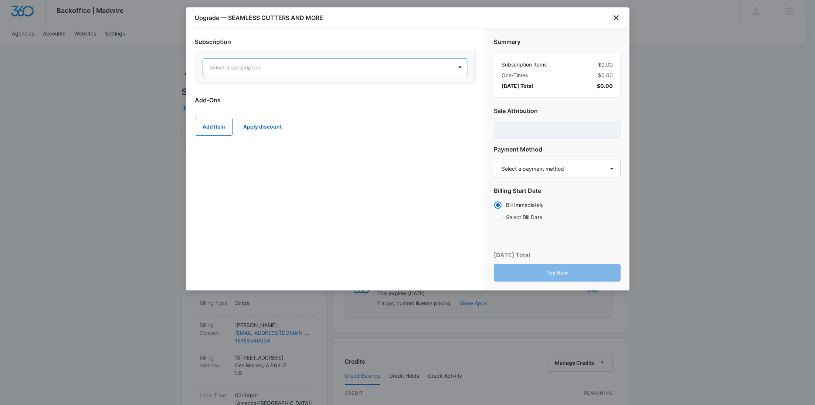
click at [333, 68] on div at bounding box center [327, 67] width 234 height 9
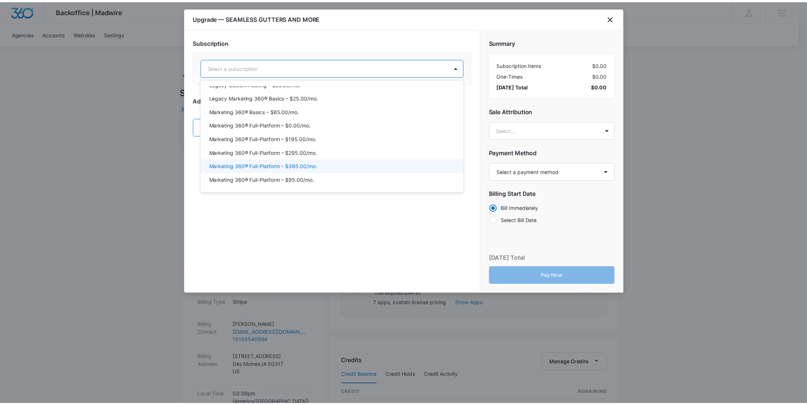
scroll to position [34, 0]
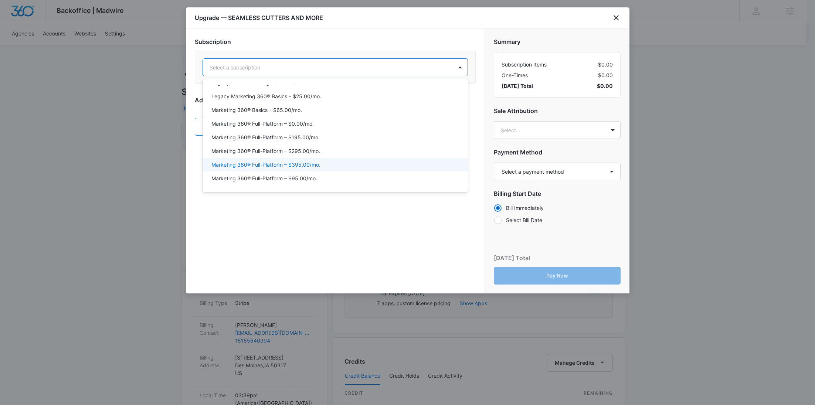
click at [330, 163] on div "Marketing 360® Full-Platform – $395.00/mo." at bounding box center [335, 165] width 246 height 8
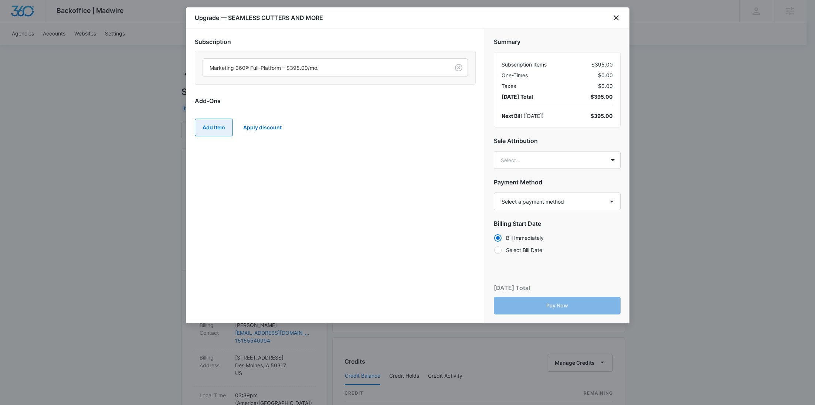
click at [213, 122] on button "Add Item" at bounding box center [214, 128] width 38 height 18
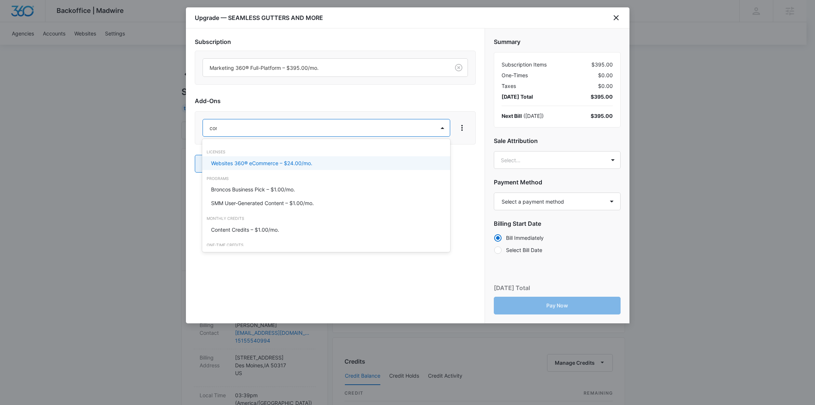
type input "cont"
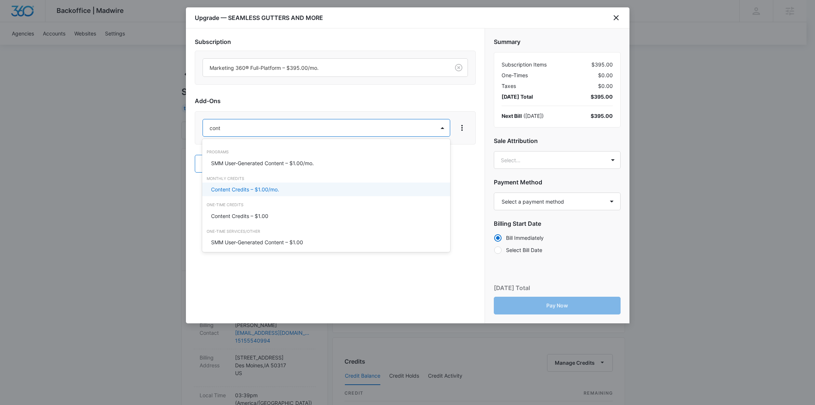
click at [231, 190] on p "Content Credits – $1.00/mo." at bounding box center [245, 190] width 68 height 8
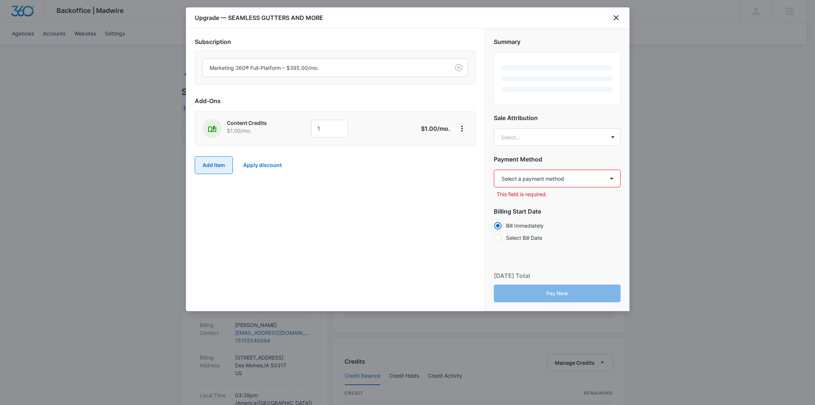
click at [219, 164] on button "Add Item" at bounding box center [214, 165] width 38 height 18
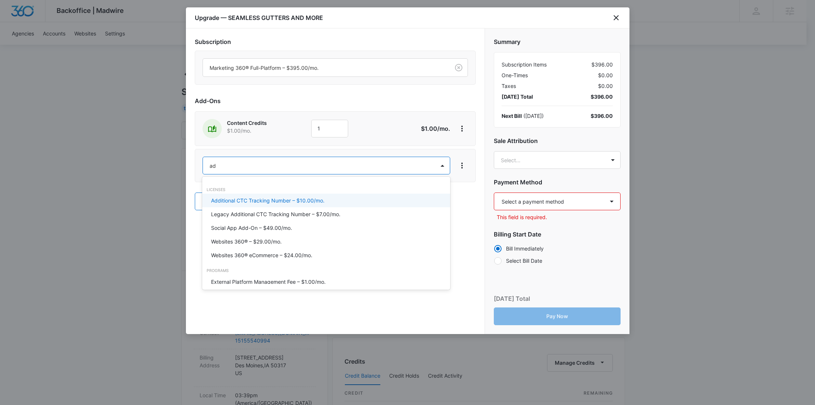
type input "ad c"
click at [224, 200] on p "Ad Credits – $1.00/mo." at bounding box center [238, 201] width 55 height 8
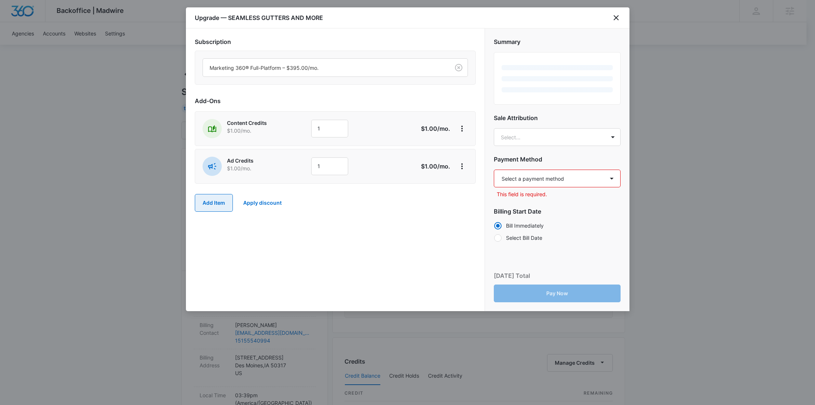
click at [207, 201] on button "Add Item" at bounding box center [214, 203] width 38 height 18
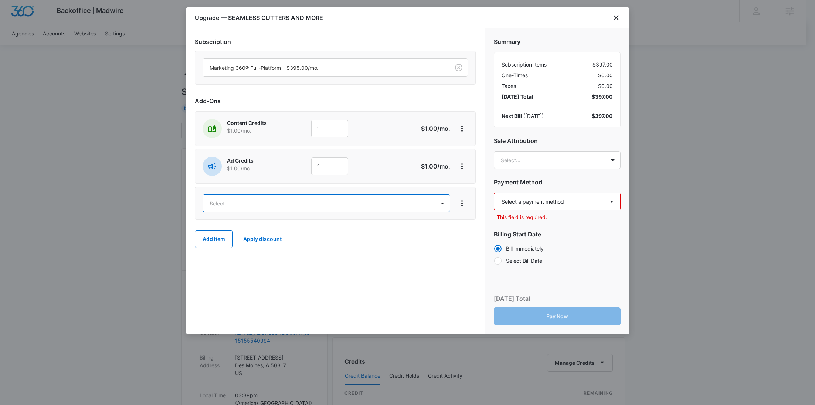
type input "lis"
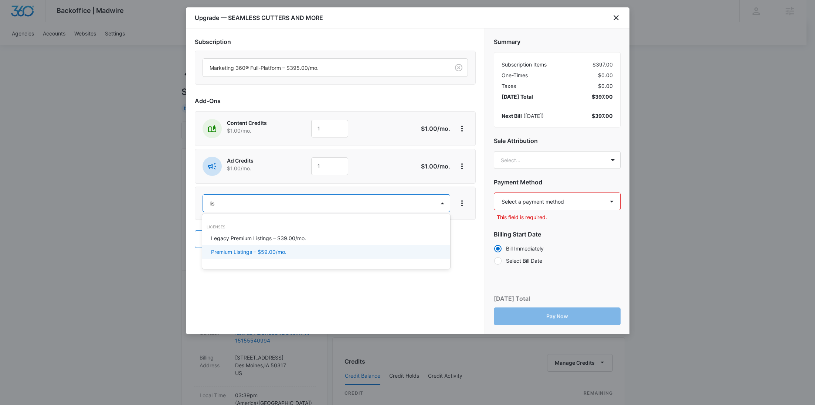
drag, startPoint x: 214, startPoint y: 251, endPoint x: 241, endPoint y: 220, distance: 41.4
click at [214, 251] on p "Premium Listings – $59.00/mo." at bounding box center [248, 252] width 75 height 8
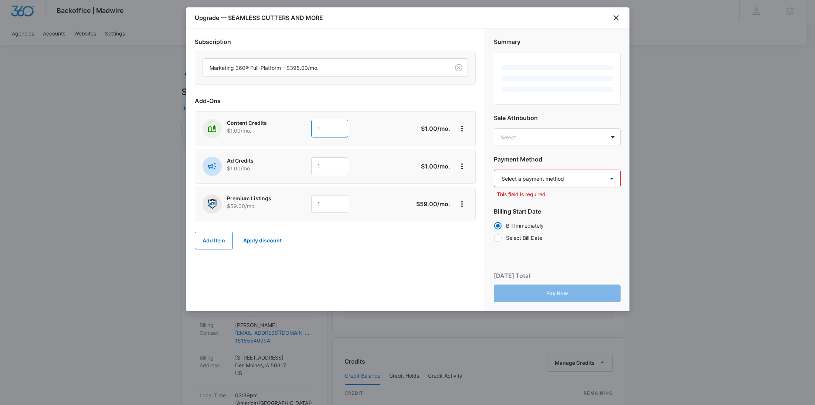
drag, startPoint x: 341, startPoint y: 125, endPoint x: 280, endPoint y: 125, distance: 61.4
click at [281, 125] on div "Content Credits $1.00 /mo. 1" at bounding box center [309, 128] width 213 height 19
click at [292, 140] on div "Content Credits $1.00 /mo. 6000 $6,000.00 /mo." at bounding box center [335, 128] width 281 height 35
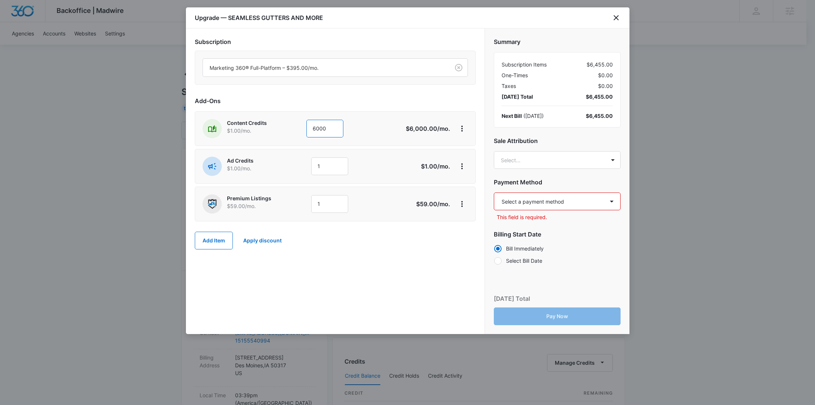
click at [336, 133] on input "6000" at bounding box center [325, 129] width 37 height 18
type input "600"
click at [276, 168] on p "$1.00 /mo." at bounding box center [259, 169] width 64 height 8
drag, startPoint x: 327, startPoint y: 169, endPoint x: 247, endPoint y: 157, distance: 81.1
click at [247, 157] on div "Ad Credits $1.00 /mo. 1" at bounding box center [309, 166] width 213 height 19
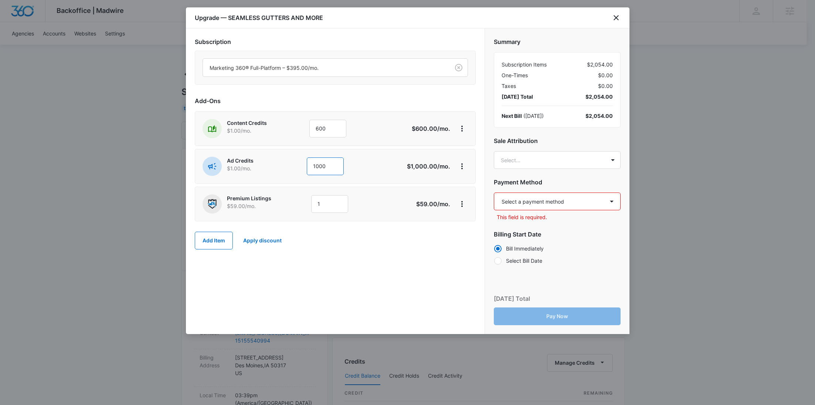
type input "1000"
click at [531, 170] on div "Summary Subscription Items $2,054.00 One-Times $0.00 Taxes $0.00 Today’s Total …" at bounding box center [557, 148] width 145 height 241
click at [532, 159] on body "Backoffice | Madwire Apps Settings RY Rochelle Young rochelle.young@madwire.com…" at bounding box center [407, 378] width 815 height 756
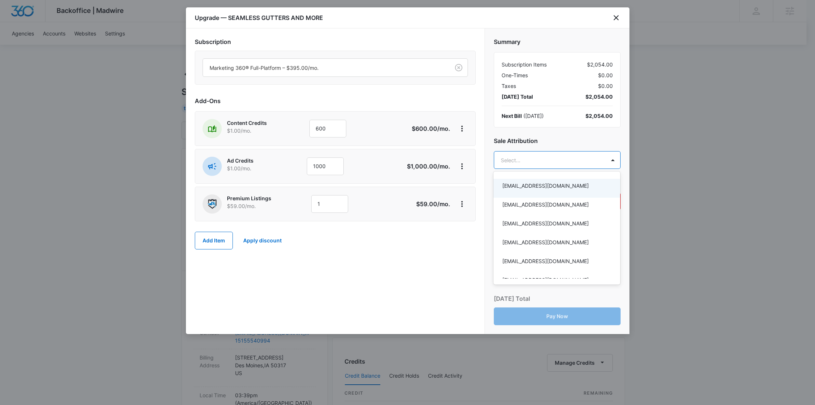
paste input "Savage"
type input "Savage"
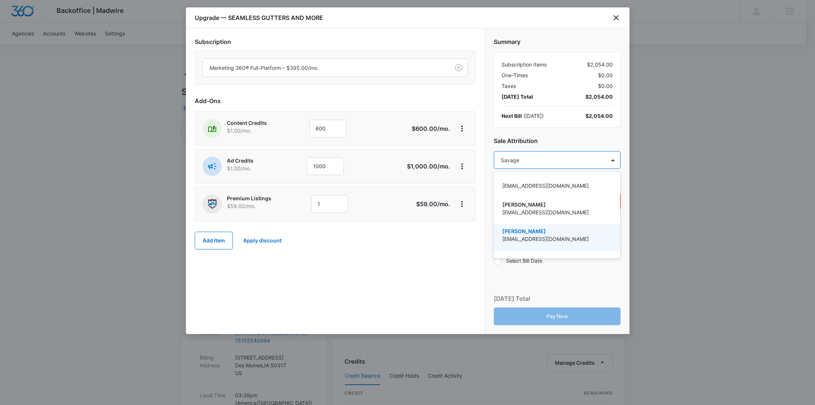
drag, startPoint x: 532, startPoint y: 236, endPoint x: 364, endPoint y: 16, distance: 276.8
click at [532, 236] on p "jordan.savage@madwire.com" at bounding box center [557, 239] width 108 height 8
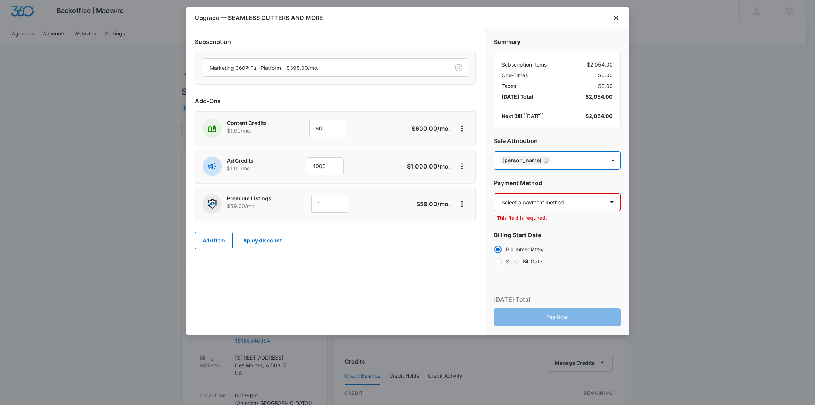
paste input "Slater"
type input "Slater"
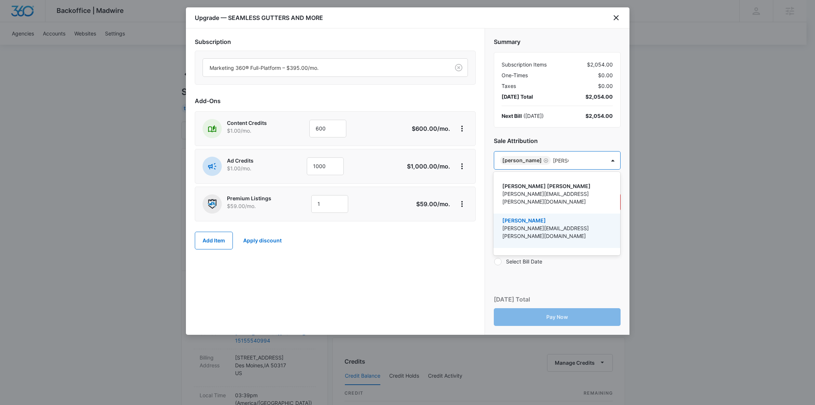
click at [541, 224] on p "david.slater@madwire.com" at bounding box center [557, 232] width 108 height 16
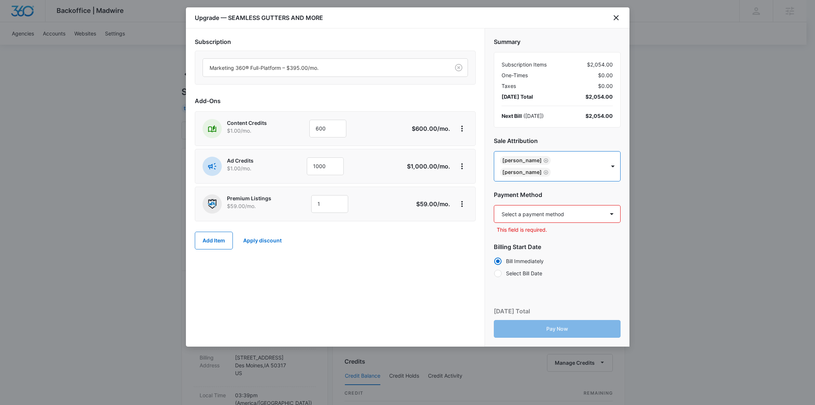
click at [535, 205] on select "Select a payment method Visa ending in 6744 New payment method Monthly invoice" at bounding box center [557, 214] width 127 height 18
select select "pm_1S3K5jA4n8RTgNjUkwPtlBx4"
click at [494, 205] on select "Select a payment method Visa ending in 6744 New payment method Monthly invoice" at bounding box center [557, 214] width 127 height 18
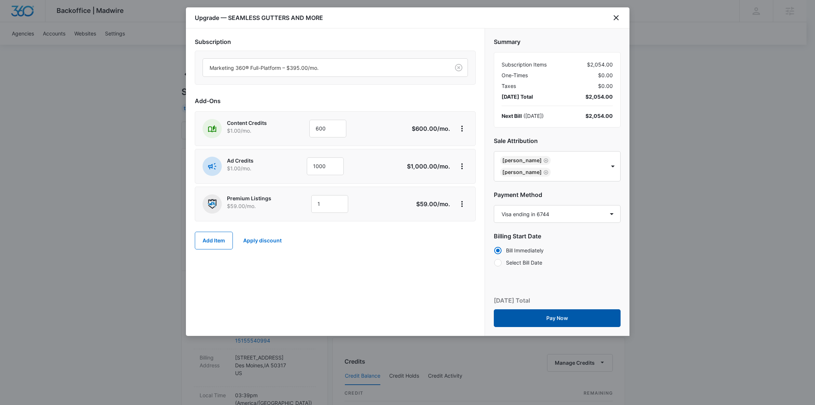
click at [550, 310] on button "Pay Now" at bounding box center [557, 319] width 127 height 18
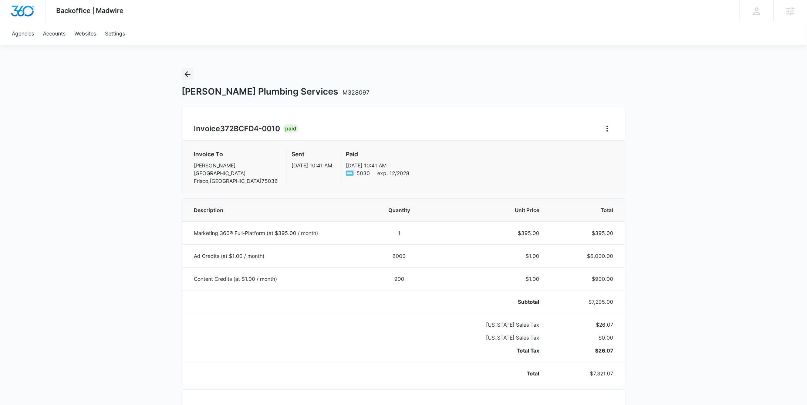
click at [186, 72] on icon "Back" at bounding box center [188, 74] width 6 height 6
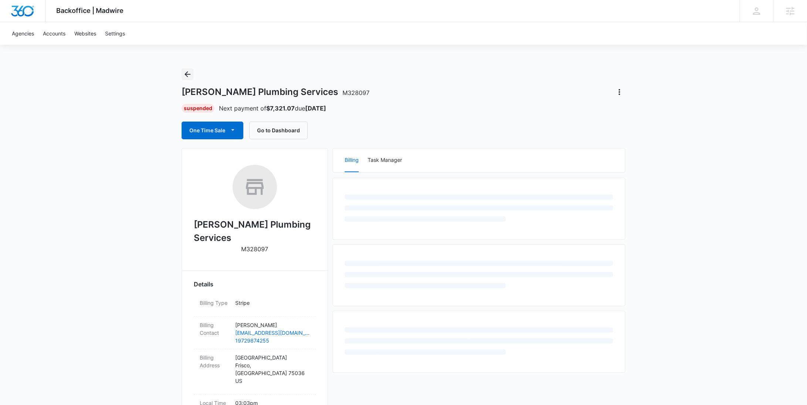
click at [186, 72] on icon "Back" at bounding box center [188, 74] width 6 height 6
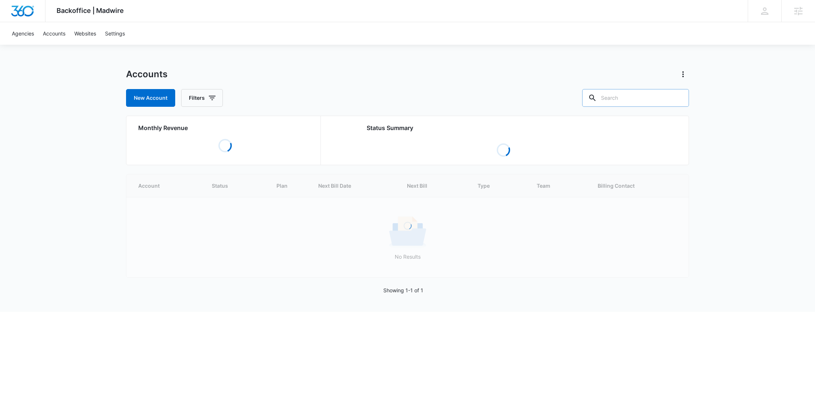
click at [656, 98] on input "text" at bounding box center [635, 98] width 107 height 18
paste input "M317991"
type input "M317991"
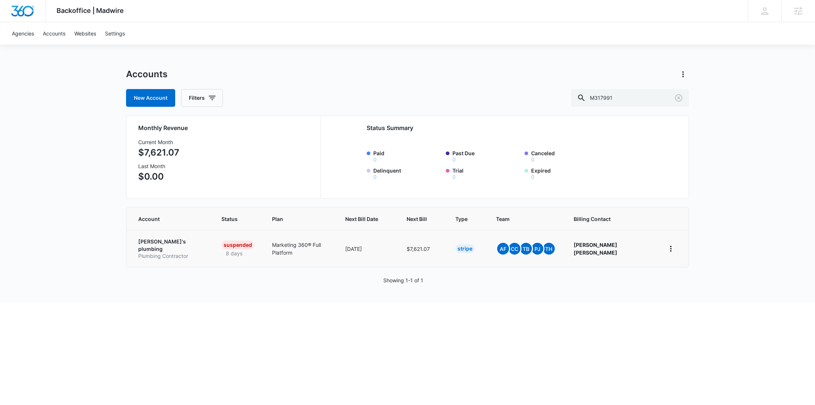
click at [156, 253] on p "Plumbing Contractor" at bounding box center [170, 256] width 65 height 7
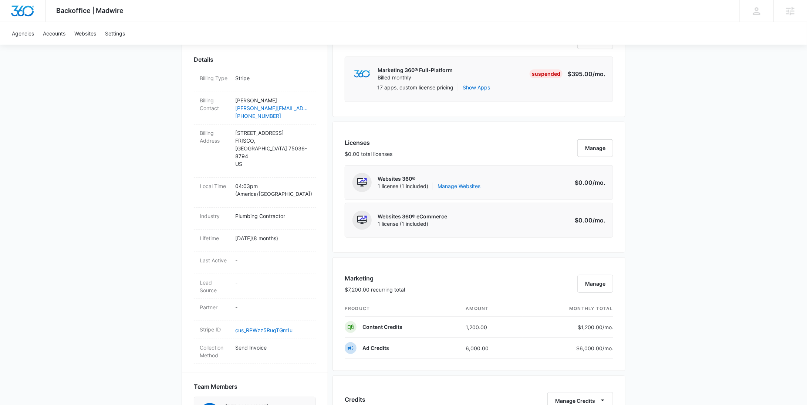
scroll to position [271, 0]
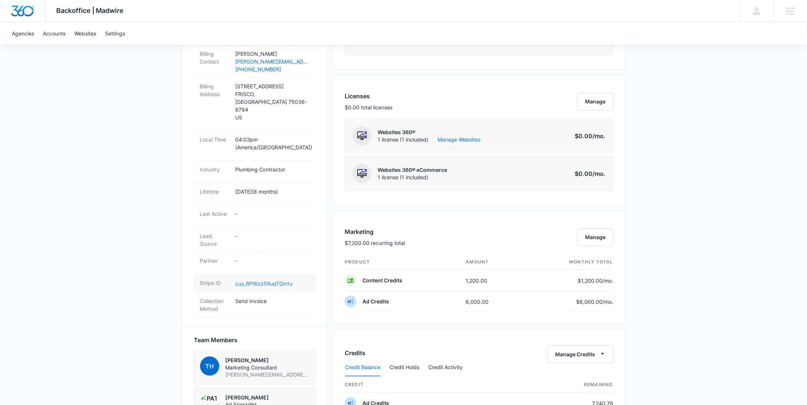
click at [269, 281] on link "cus_RPWzz5RuqTGm1u" at bounding box center [263, 284] width 57 height 6
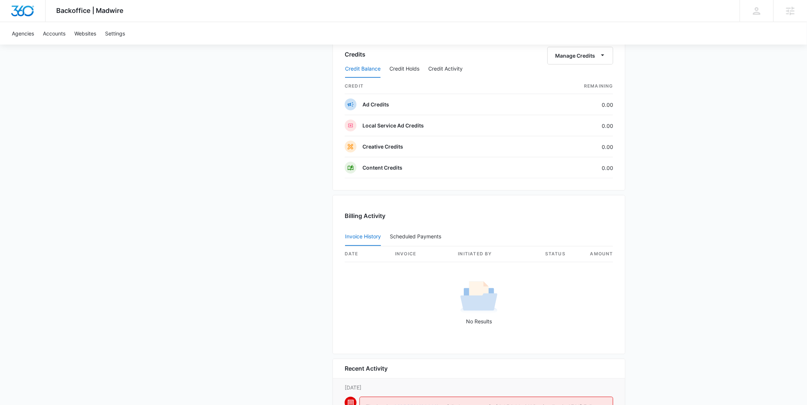
scroll to position [768, 0]
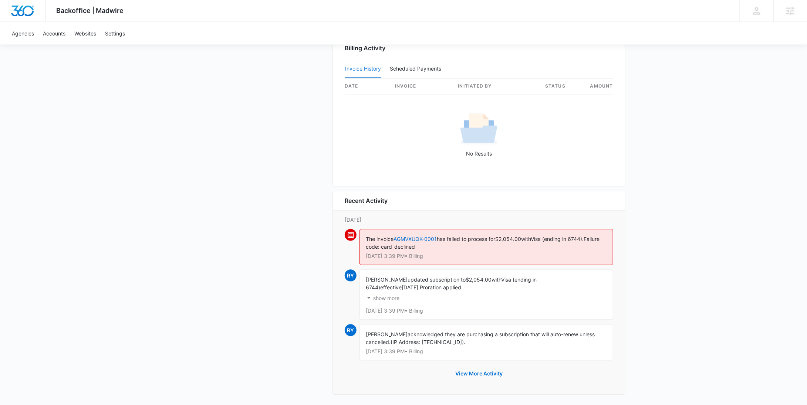
click at [512, 236] on span "$2,054.00" at bounding box center [508, 239] width 26 height 6
copy span "2,054.00"
drag, startPoint x: 539, startPoint y: 237, endPoint x: 609, endPoint y: 237, distance: 69.9
click at [609, 237] on div "The invoice AGMVXUQK-0001 has failed to process for $2,054.00 with Visa (ending…" at bounding box center [486, 247] width 254 height 36
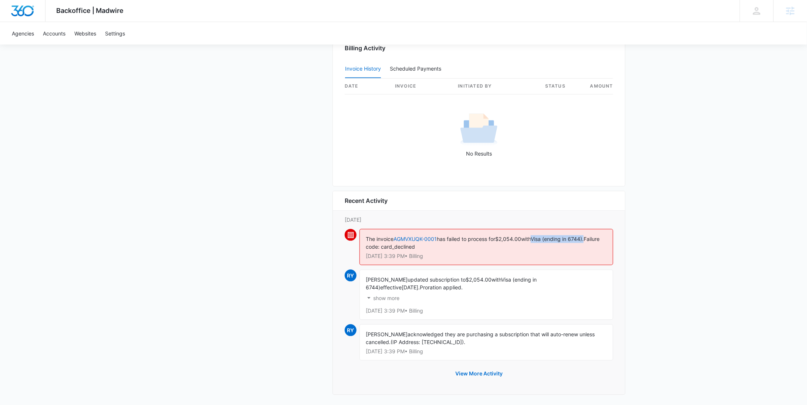
copy span "Visa (ending in 6744)."
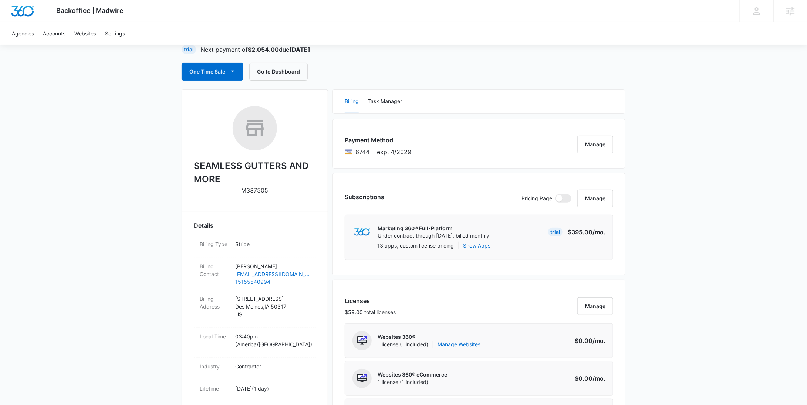
scroll to position [0, 0]
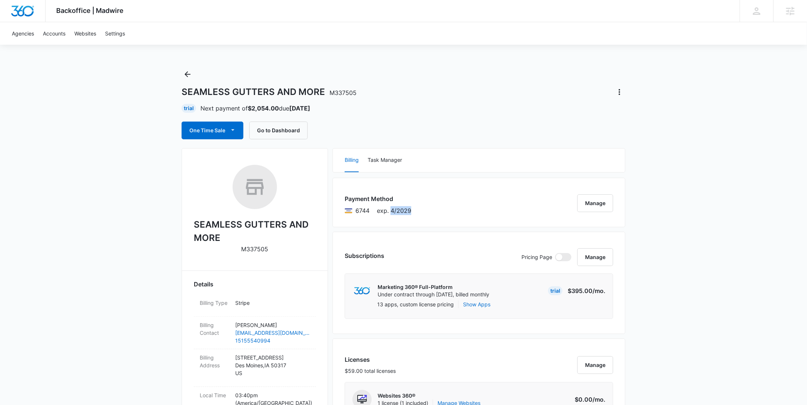
drag, startPoint x: 413, startPoint y: 211, endPoint x: 391, endPoint y: 212, distance: 22.6
click at [391, 212] on div "Payment Method 6744 exp. 4/2029 Manage" at bounding box center [478, 203] width 293 height 50
copy span "4/2029"
click at [586, 204] on button "Manage" at bounding box center [595, 204] width 36 height 18
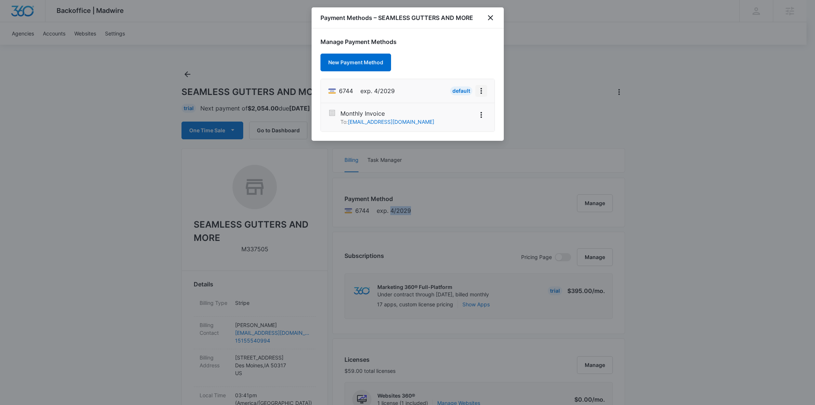
drag, startPoint x: 483, startPoint y: 91, endPoint x: 482, endPoint y: 97, distance: 5.2
click at [483, 91] on icon "View More" at bounding box center [481, 91] width 9 height 9
click at [467, 109] on div "Edit Card" at bounding box center [458, 111] width 23 height 5
select select "4"
select select "2029"
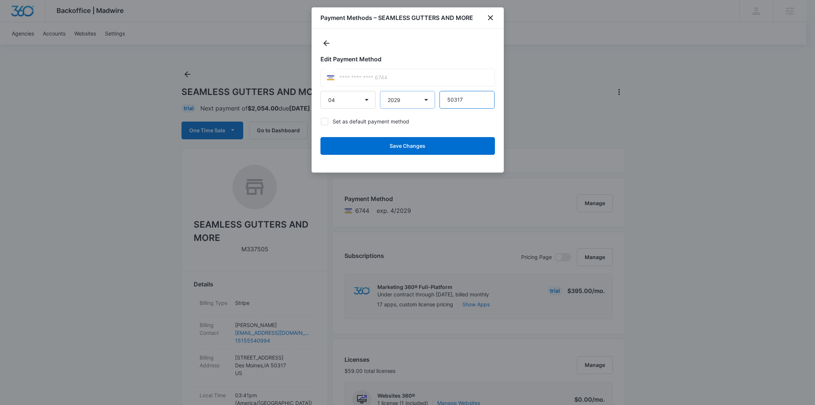
drag, startPoint x: 466, startPoint y: 101, endPoint x: 416, endPoint y: 100, distance: 49.2
click at [417, 100] on div "01 02 03 04 05 06 07 08 09 10 [DATE] 2026 2027 2028 2029 2030 2031 2032 2033 20…" at bounding box center [408, 100] width 175 height 18
click at [490, 17] on icon "close" at bounding box center [490, 17] width 5 height 5
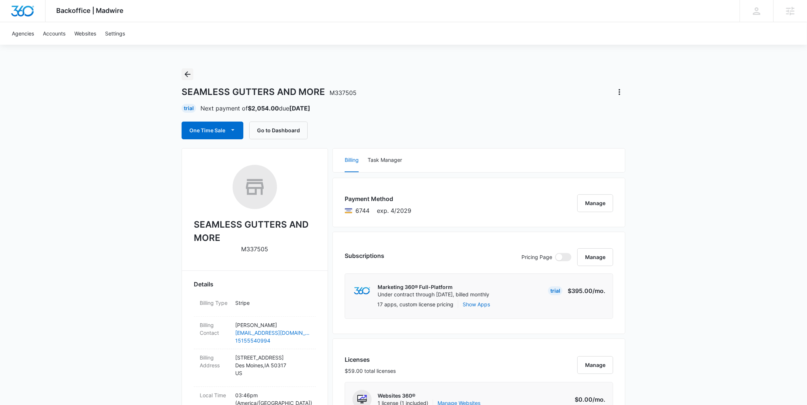
click at [189, 75] on icon "Back" at bounding box center [187, 74] width 9 height 9
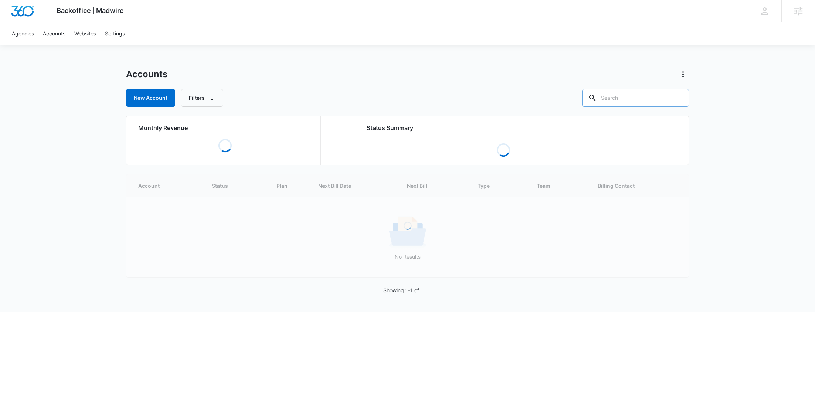
click at [662, 100] on input "text" at bounding box center [635, 98] width 107 height 18
paste input "M337207"
type input "M337207"
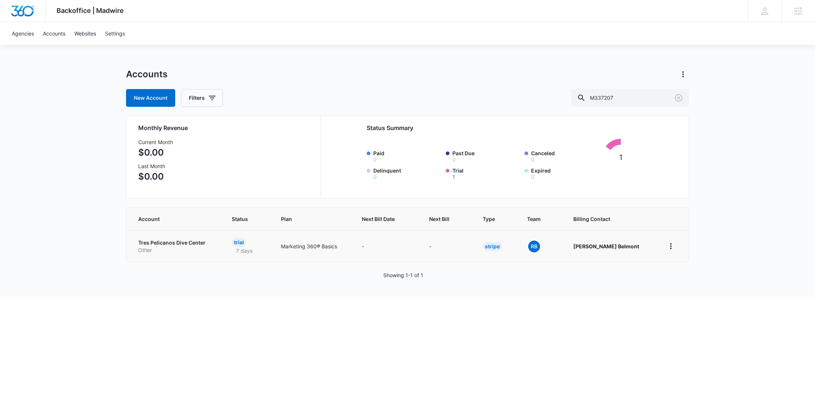
click at [189, 244] on p "Tres Pelicanos Dive Center" at bounding box center [176, 242] width 76 height 7
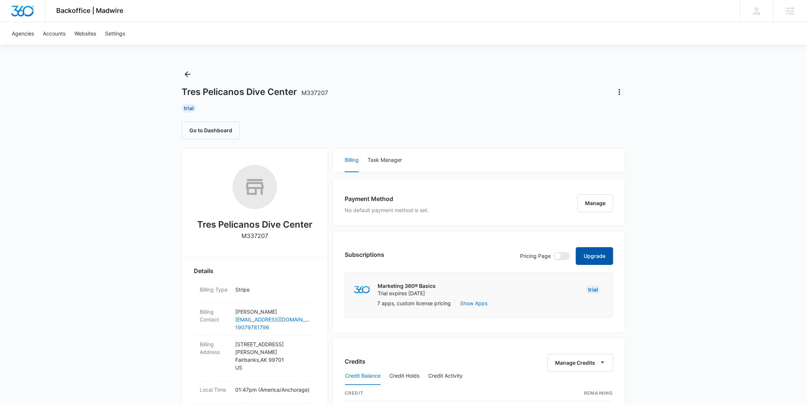
click at [598, 261] on button "Upgrade" at bounding box center [594, 256] width 37 height 18
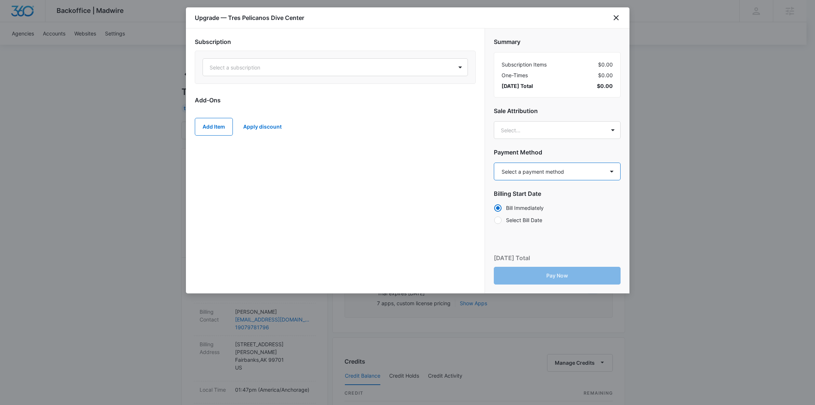
click at [561, 171] on select "Select a payment method Visa ending in 2951 New payment method Monthly invoice" at bounding box center [557, 172] width 127 height 18
select select "pm_1S3OTrA4n8RTgNjUOISc9qs6"
click at [494, 163] on select "Select a payment method Visa ending in 2951 New payment method Monthly invoice" at bounding box center [557, 172] width 127 height 18
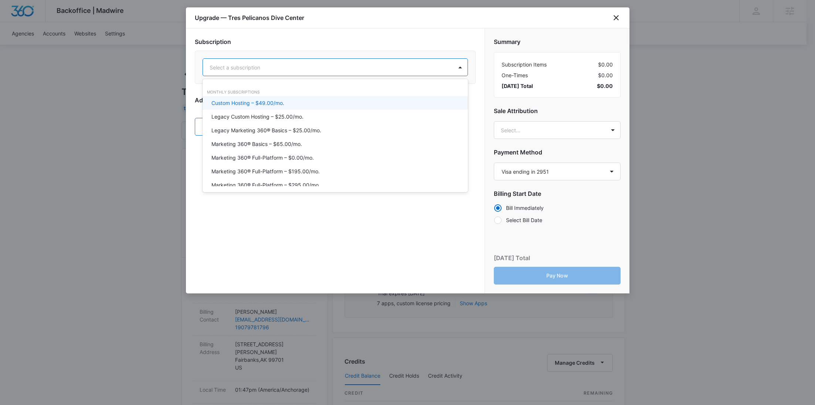
click at [298, 63] on div at bounding box center [327, 67] width 234 height 9
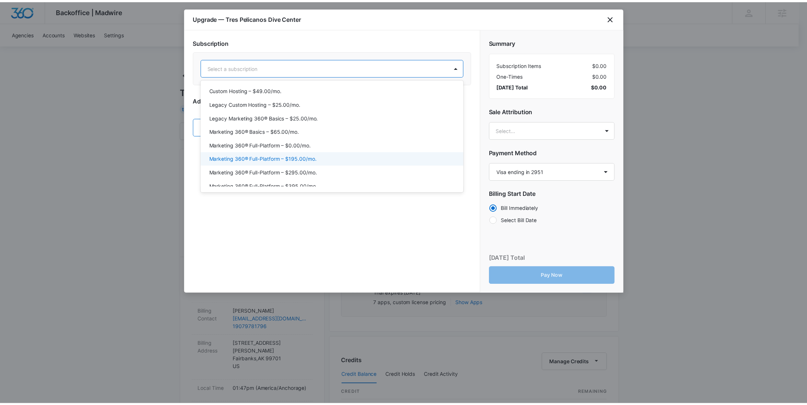
scroll to position [34, 0]
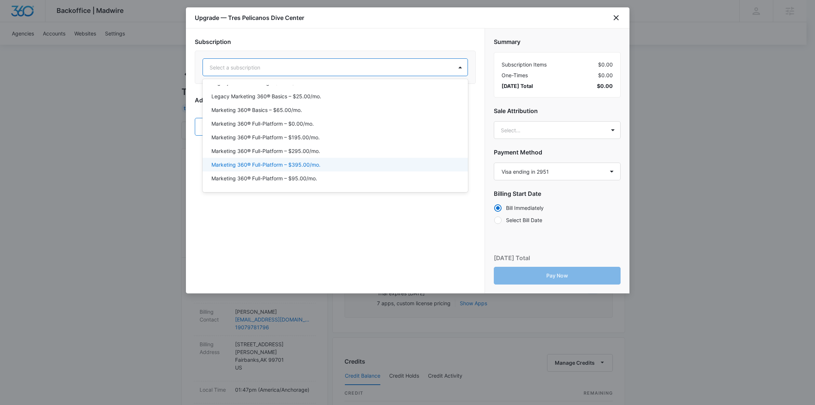
click at [317, 162] on p "Marketing 360® Full-Platform – $395.00/mo." at bounding box center [266, 165] width 109 height 8
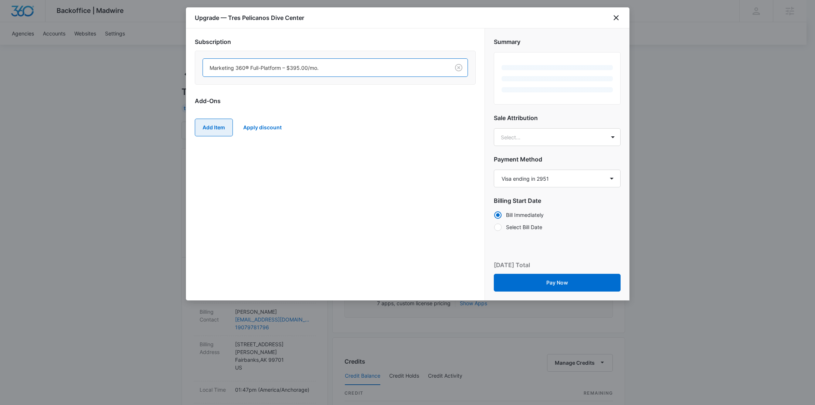
click at [220, 125] on button "Add Item" at bounding box center [214, 128] width 38 height 18
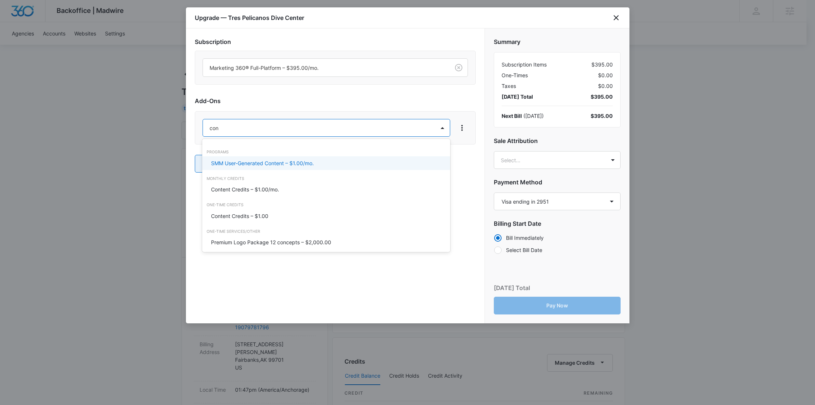
type input "cont"
click at [225, 187] on p "Content Credits – $1.00/mo." at bounding box center [245, 190] width 68 height 8
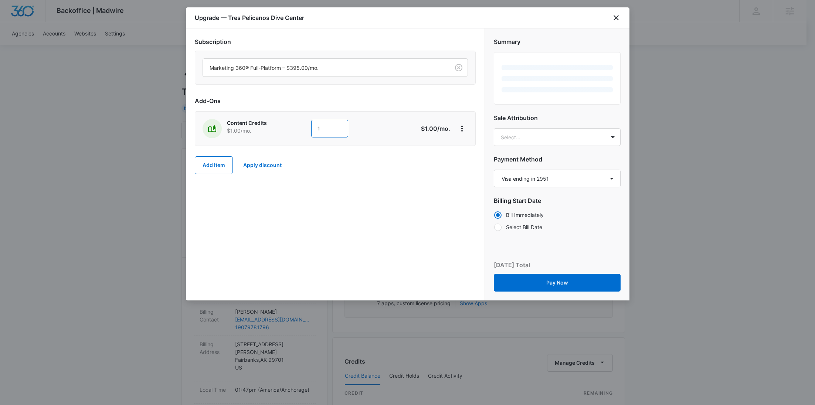
drag, startPoint x: 325, startPoint y: 131, endPoint x: 293, endPoint y: 129, distance: 32.2
click at [293, 129] on div "Content Credits $1.00 /mo. 1" at bounding box center [309, 128] width 213 height 19
type input "900"
click at [213, 169] on button "Add Item" at bounding box center [214, 165] width 38 height 18
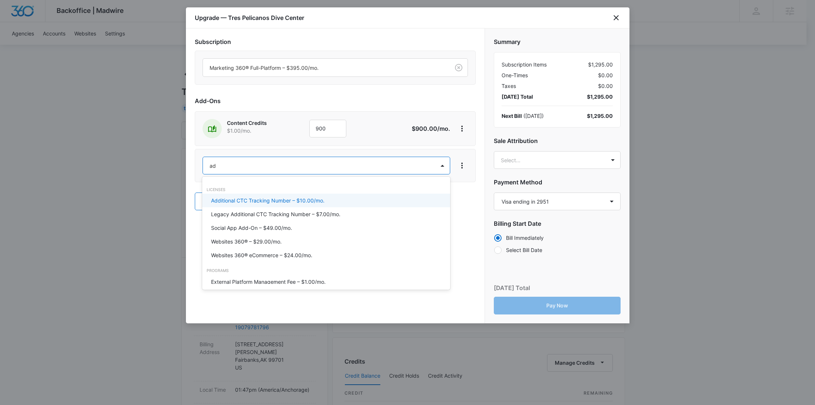
type input "ad c"
click at [225, 199] on p "Ad Credits – $1.00/mo." at bounding box center [238, 201] width 55 height 8
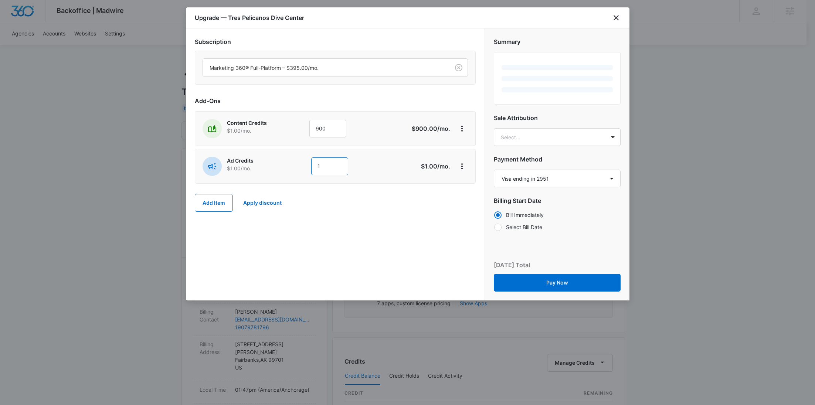
drag, startPoint x: 326, startPoint y: 168, endPoint x: 278, endPoint y: 167, distance: 47.3
click at [278, 167] on div "Ad Credits $1.00 /mo. 1" at bounding box center [309, 166] width 213 height 19
type input "1200"
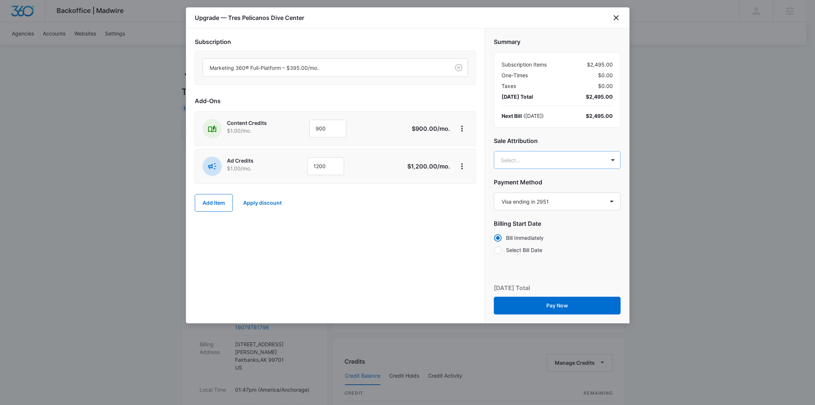
click at [532, 164] on body "Backoffice | Madwire Apps Settings RY Rochelle Young rochelle.young@madwire.com…" at bounding box center [407, 378] width 815 height 756
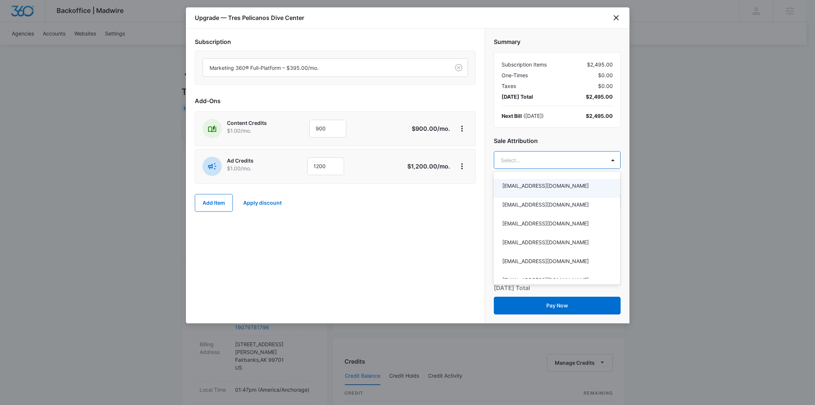
paste input "Bullinger"
type input "Bullinger"
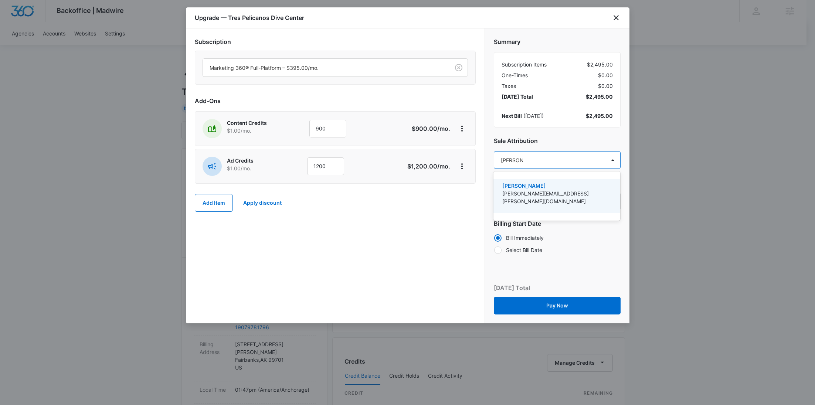
click at [529, 189] on p "Ryan Bullinger" at bounding box center [557, 186] width 108 height 8
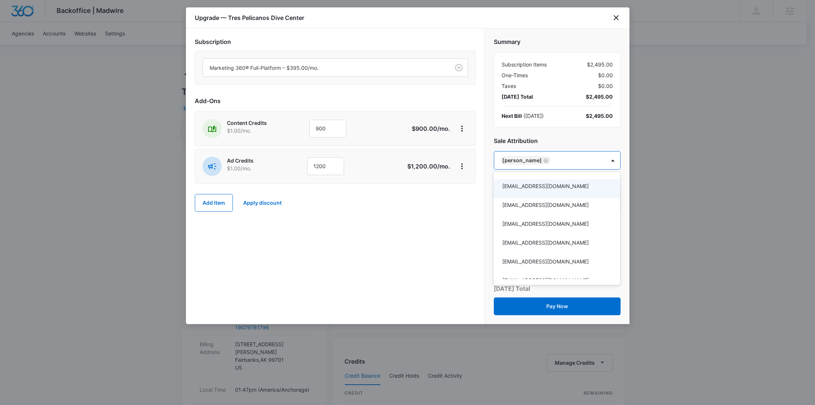
click at [442, 207] on div at bounding box center [407, 202] width 815 height 405
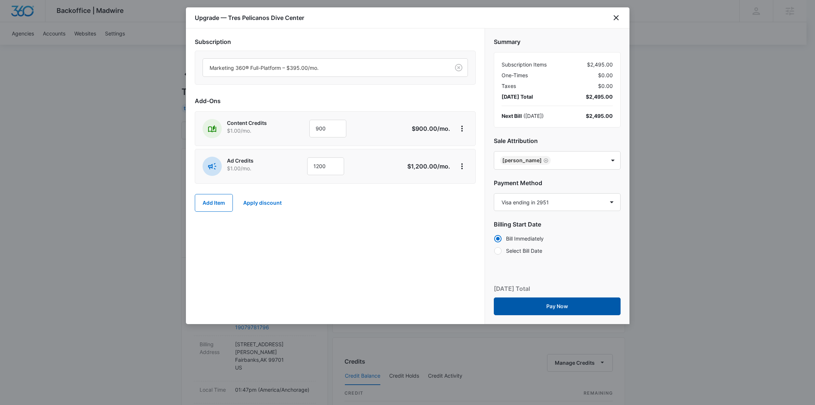
click at [558, 304] on button "Pay Now" at bounding box center [557, 307] width 127 height 18
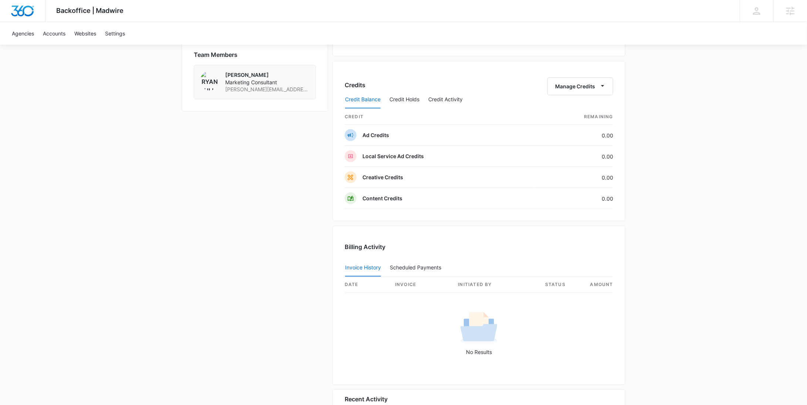
scroll to position [599, 0]
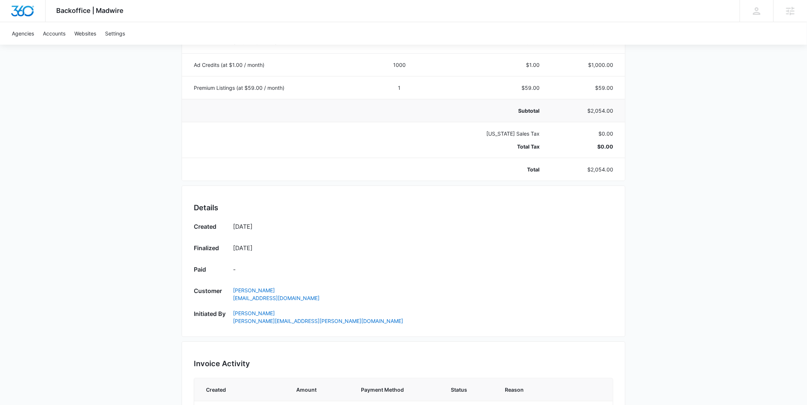
scroll to position [351, 0]
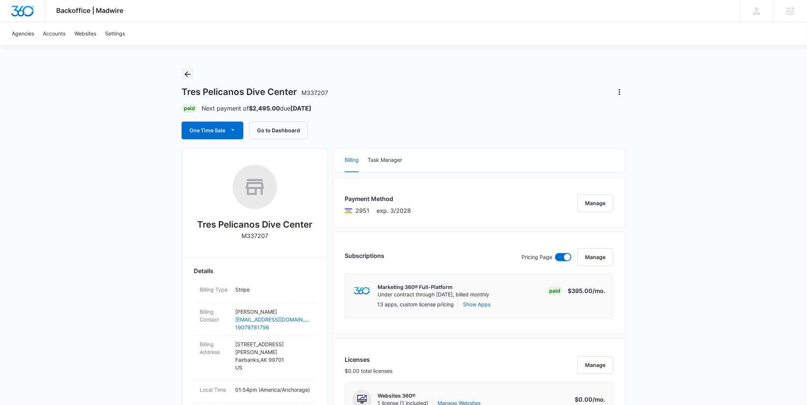
click at [188, 74] on icon "Back" at bounding box center [188, 74] width 6 height 6
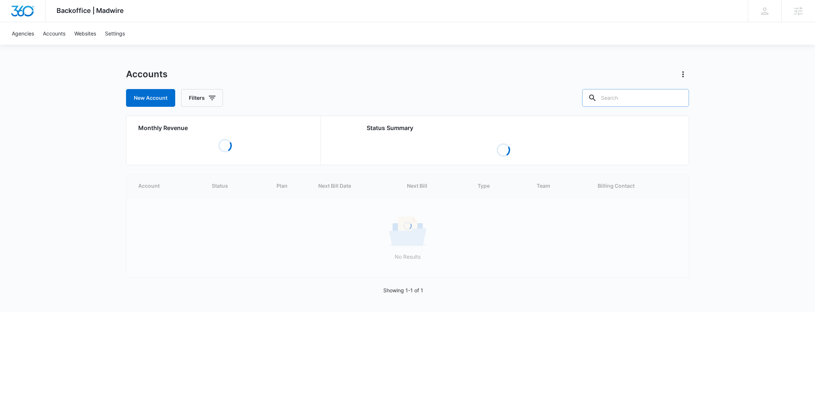
click at [644, 104] on input "text" at bounding box center [635, 98] width 107 height 18
paste input "M337505"
type input "M337505"
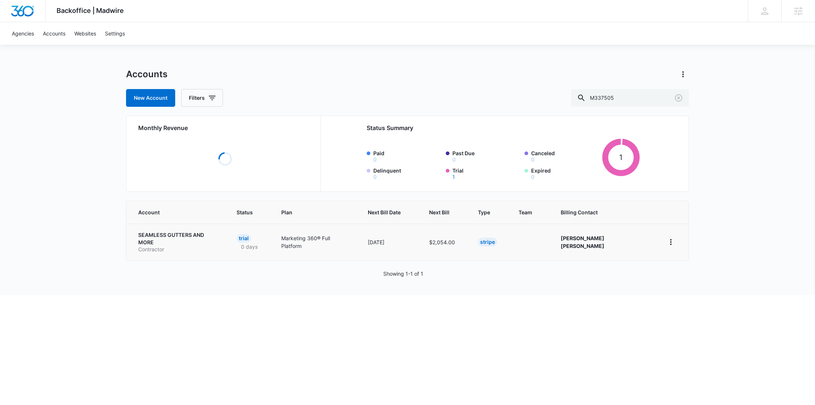
click at [182, 237] on p "SEAMLESS GUTTERS AND MORE" at bounding box center [178, 238] width 81 height 14
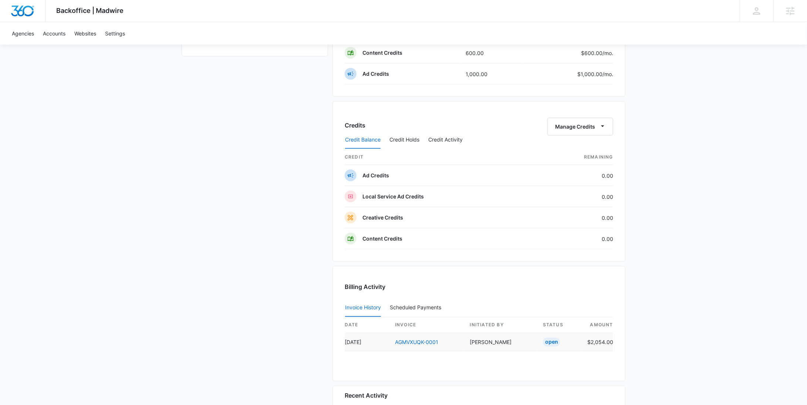
scroll to position [716, 0]
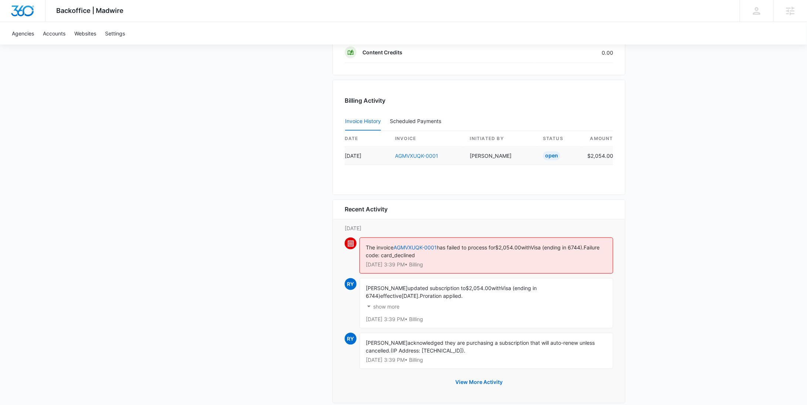
click at [432, 153] on link "AGMVXUQK-0001" at bounding box center [416, 156] width 43 height 6
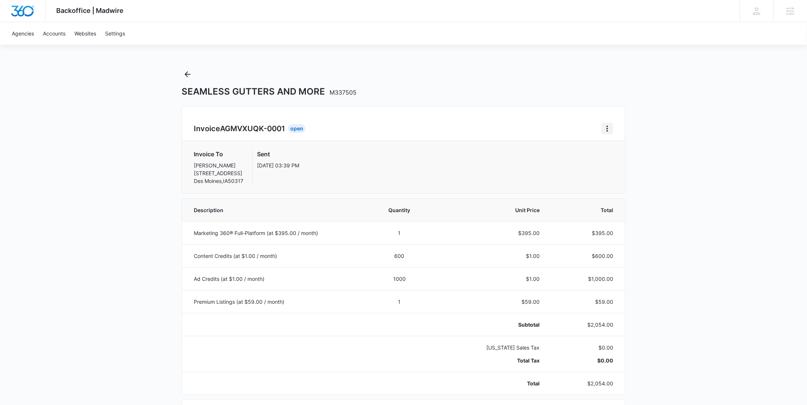
click at [603, 128] on icon "Home" at bounding box center [607, 128] width 9 height 9
click at [613, 158] on div "Retry Payment" at bounding box center [632, 160] width 43 height 5
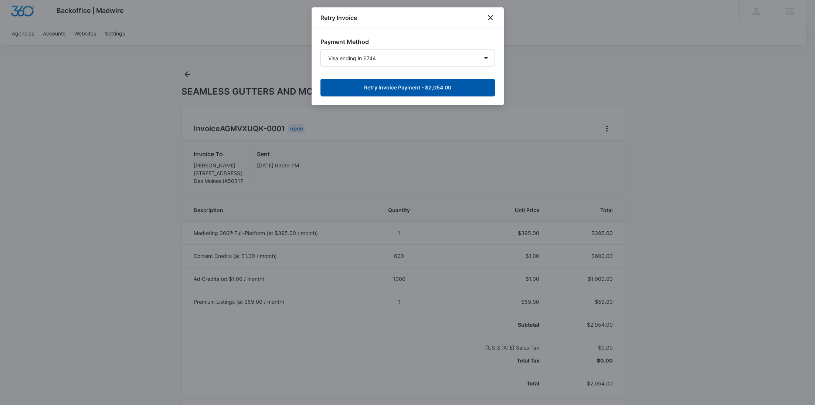
click at [417, 91] on button "Retry Invoice Payment - $2,054.00" at bounding box center [408, 88] width 175 height 18
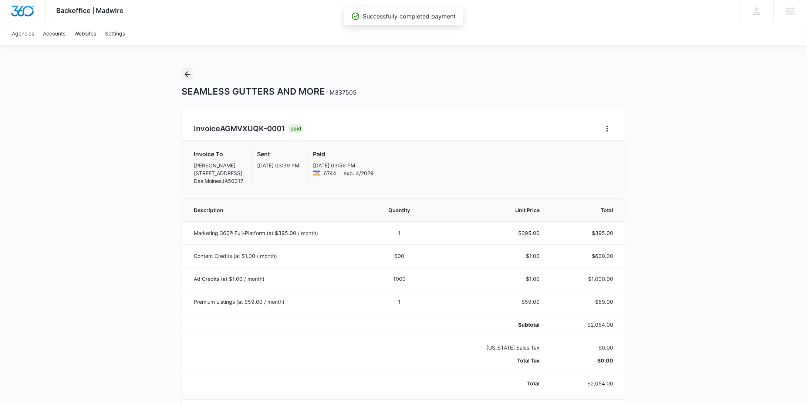
click at [186, 74] on icon "Back" at bounding box center [187, 74] width 9 height 9
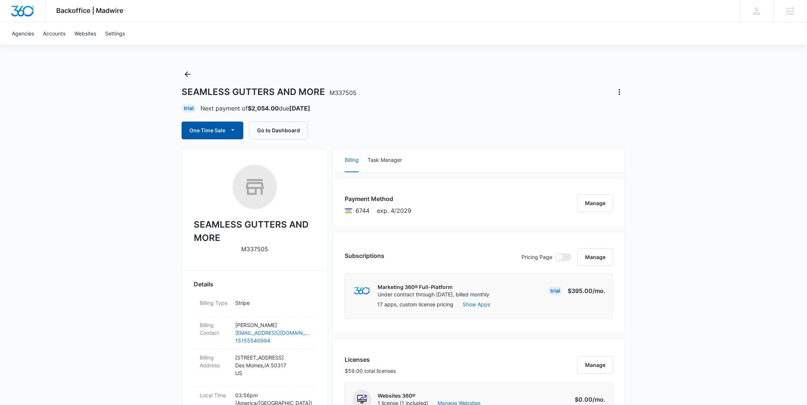
click at [210, 129] on button "One Time Sale" at bounding box center [213, 131] width 62 height 18
click at [216, 151] on button "Run One-Time Payment" at bounding box center [238, 156] width 112 height 14
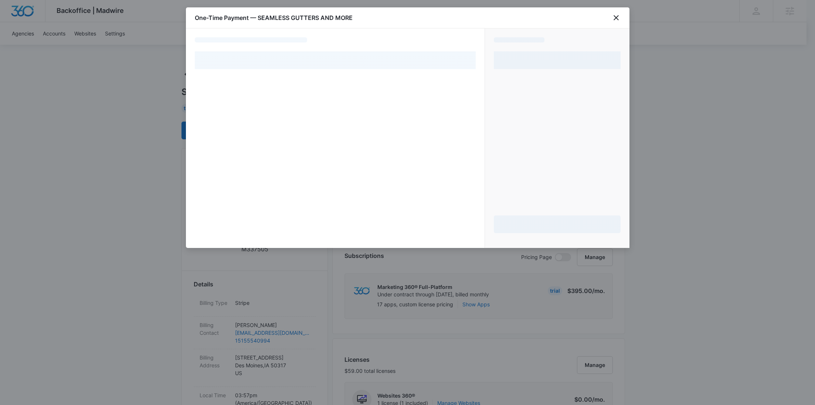
select select "pm_1S3K5jA4n8RTgNjUkwPtlBx4"
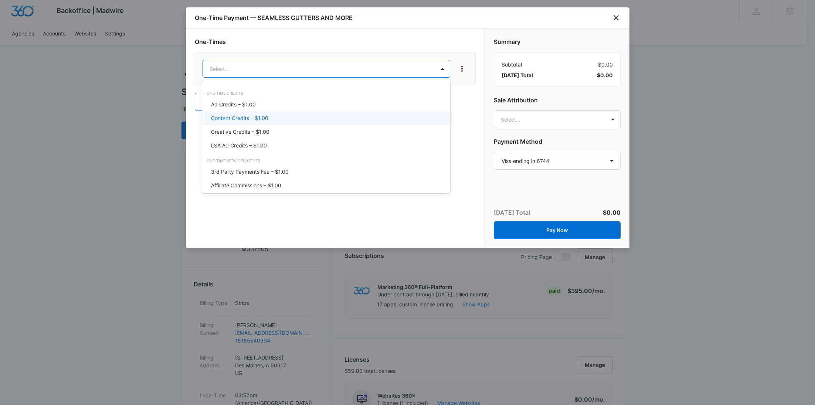
click at [263, 115] on p "Content Credits – $1.00" at bounding box center [239, 118] width 57 height 8
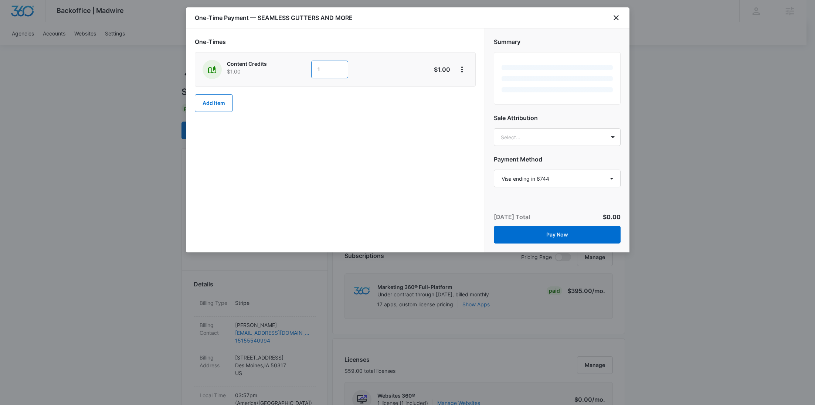
drag, startPoint x: 339, startPoint y: 74, endPoint x: 278, endPoint y: 74, distance: 61.0
click at [278, 74] on div "Content Credits $1.00 1" at bounding box center [309, 69] width 213 height 19
type input "600"
click at [462, 69] on icon "View More" at bounding box center [462, 70] width 1 height 6
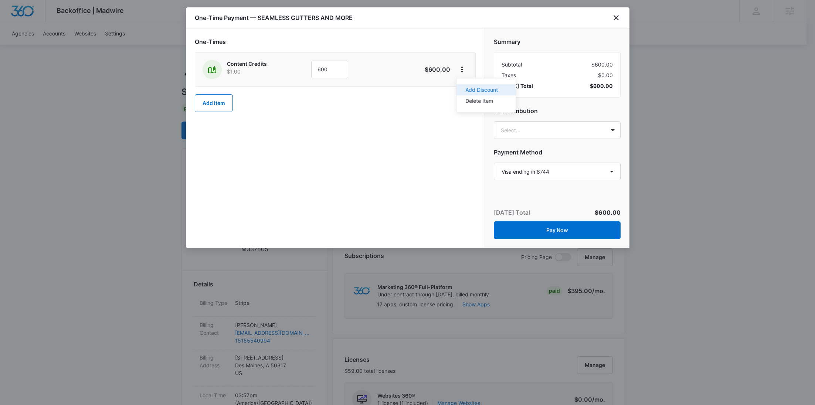
click at [471, 85] on button "Add Discount" at bounding box center [486, 89] width 59 height 11
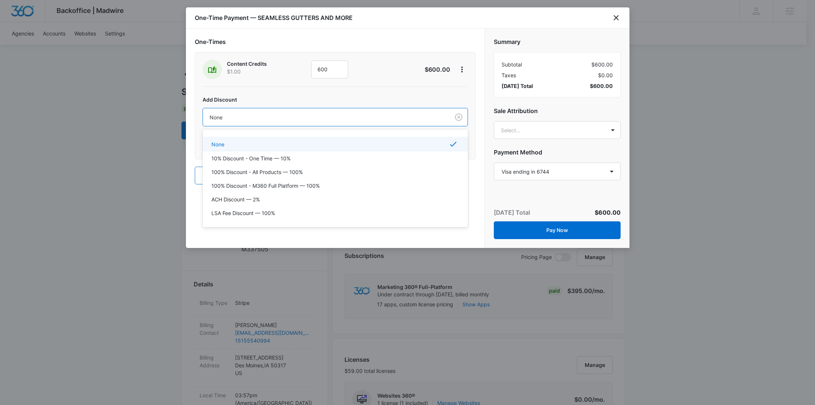
click at [340, 113] on div at bounding box center [325, 117] width 231 height 9
click at [280, 171] on p "100% Discount - All Products — 100%" at bounding box center [257, 172] width 91 height 8
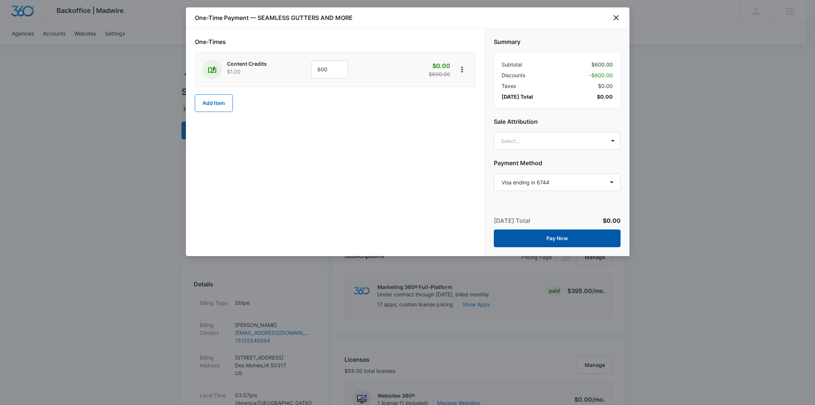
click at [579, 240] on button "Pay Now" at bounding box center [557, 239] width 127 height 18
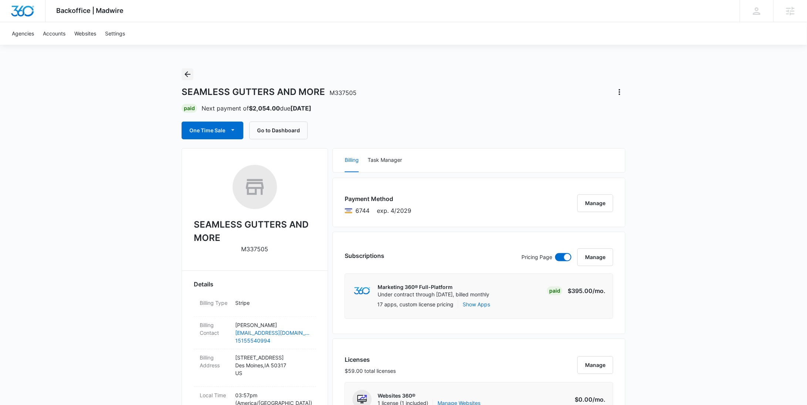
click at [189, 72] on icon "Back" at bounding box center [187, 74] width 9 height 9
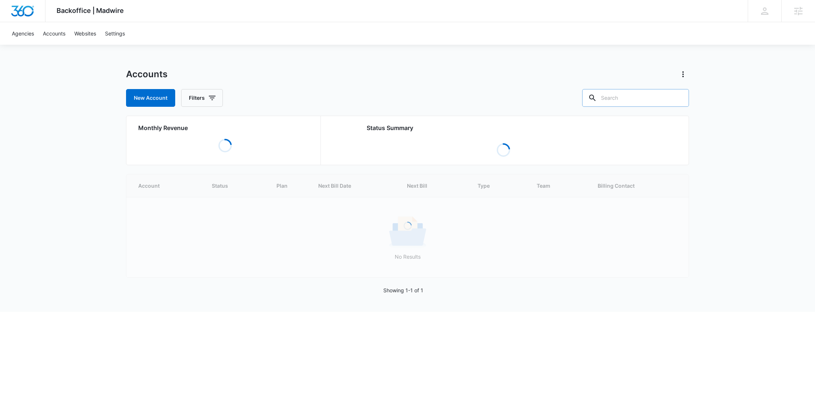
click at [625, 93] on input "text" at bounding box center [635, 98] width 107 height 18
paste input "M324216"
type input "M324216"
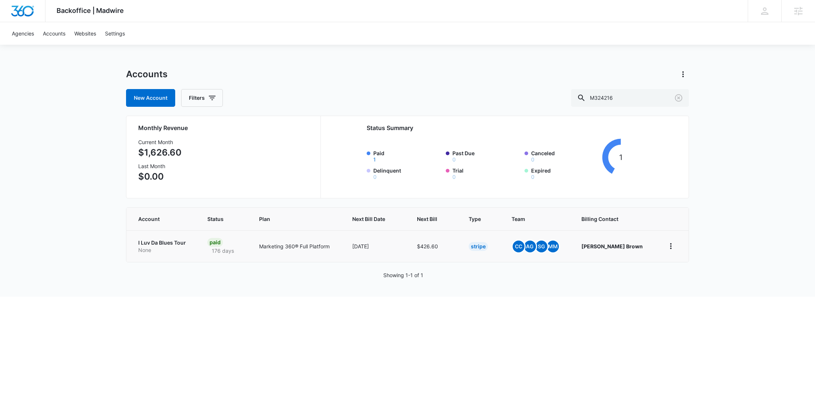
click at [173, 237] on td "I Luv Da Blues Tour None" at bounding box center [162, 246] width 72 height 32
click at [172, 241] on p "I Luv Da Blues Tour" at bounding box center [163, 242] width 51 height 7
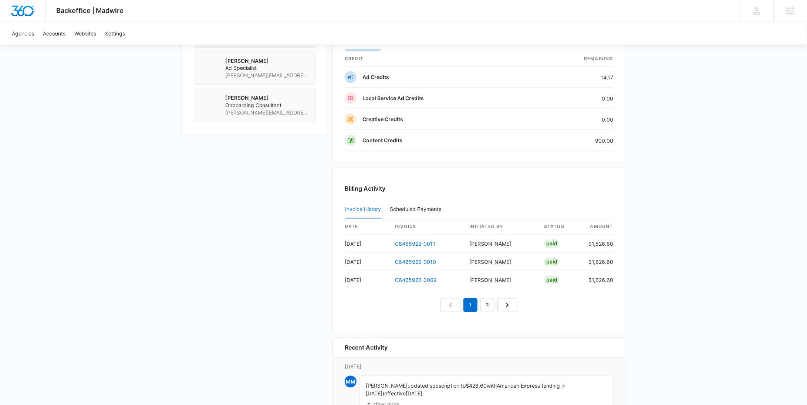
scroll to position [480, 0]
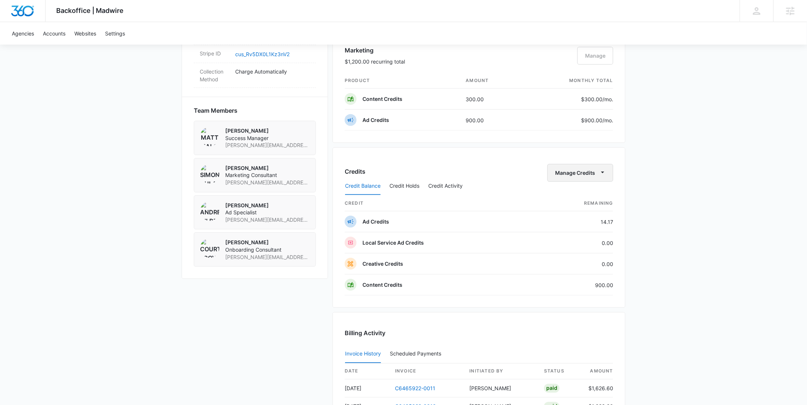
click at [582, 169] on button "Manage Credits" at bounding box center [580, 173] width 66 height 18
click at [575, 214] on div "Transfer Credits" at bounding box center [591, 216] width 69 height 5
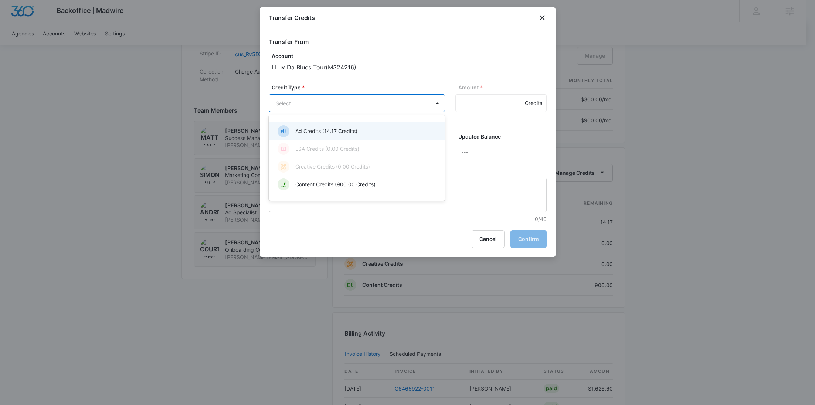
click at [392, 105] on body "Backoffice | Madwire Apps Settings [PERSON_NAME] Young [EMAIL_ADDRESS][PERSON_N…" at bounding box center [407, 120] width 815 height 1200
click at [358, 183] on p "Content Credits (900.00 Credits)" at bounding box center [335, 184] width 80 height 8
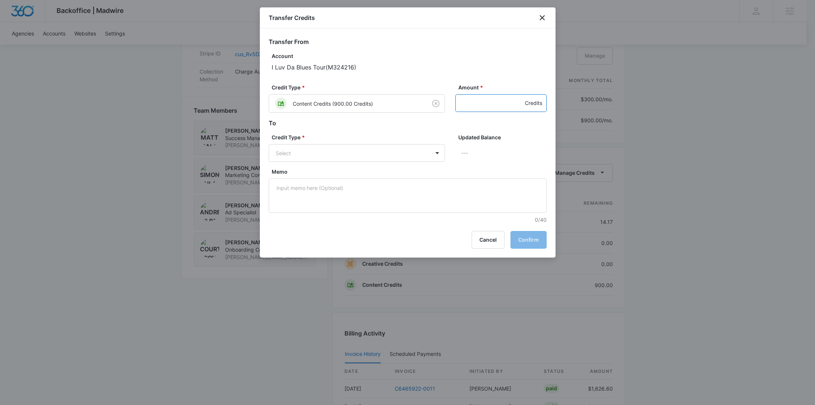
click at [485, 110] on input "Amount *" at bounding box center [501, 103] width 91 height 18
type input "900"
click at [328, 151] on body "Backoffice | Madwire Apps Settings [PERSON_NAME] Young [EMAIL_ADDRESS][PERSON_N…" at bounding box center [407, 120] width 815 height 1200
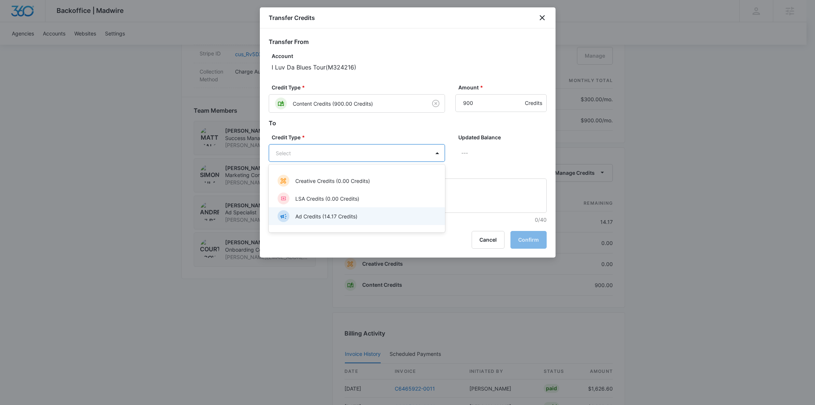
drag, startPoint x: 327, startPoint y: 215, endPoint x: 333, endPoint y: 215, distance: 5.9
click at [327, 214] on p "Ad Credits (14.17 Credits)" at bounding box center [326, 217] width 62 height 8
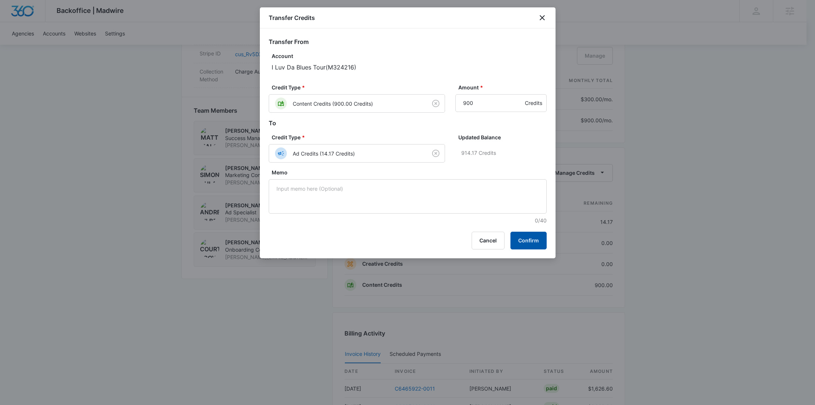
click at [534, 237] on button "Confirm" at bounding box center [529, 241] width 36 height 18
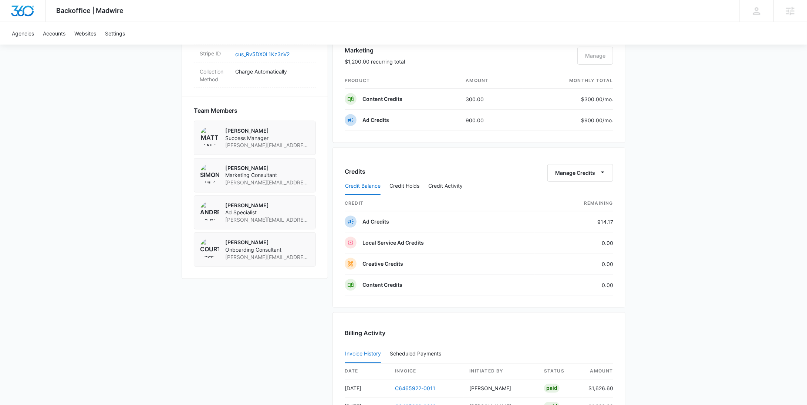
scroll to position [0, 0]
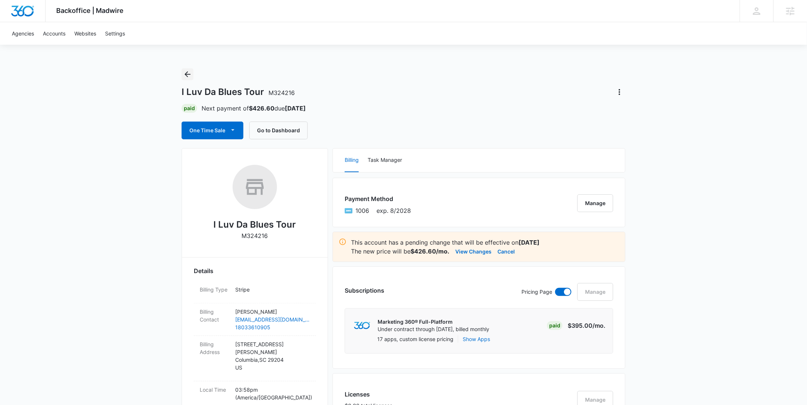
click at [186, 72] on icon "Back" at bounding box center [187, 74] width 9 height 9
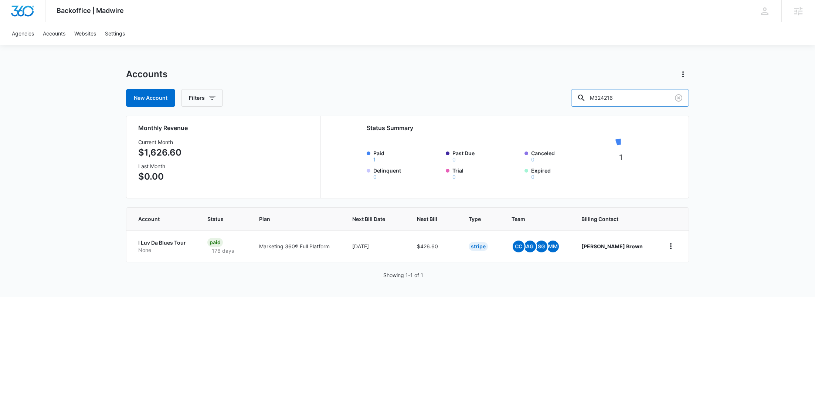
click at [579, 98] on div "New Account Filters M324216" at bounding box center [407, 98] width 563 height 18
paste input "9125"
type input "M39125"
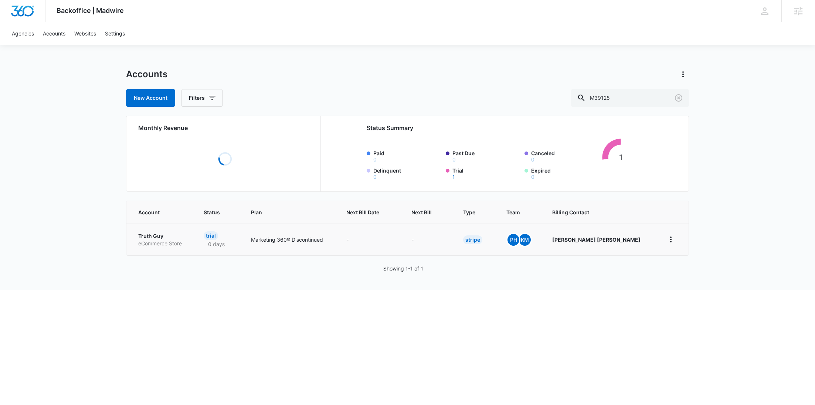
click at [162, 240] on p "eCommerce Store" at bounding box center [162, 243] width 48 height 7
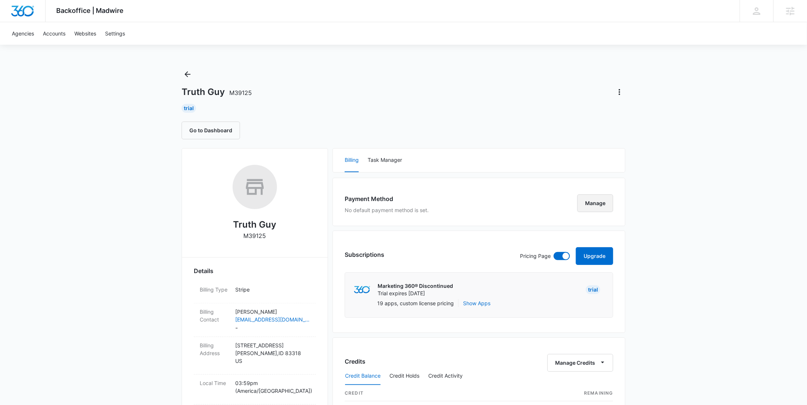
click at [593, 208] on button "Manage" at bounding box center [595, 204] width 36 height 18
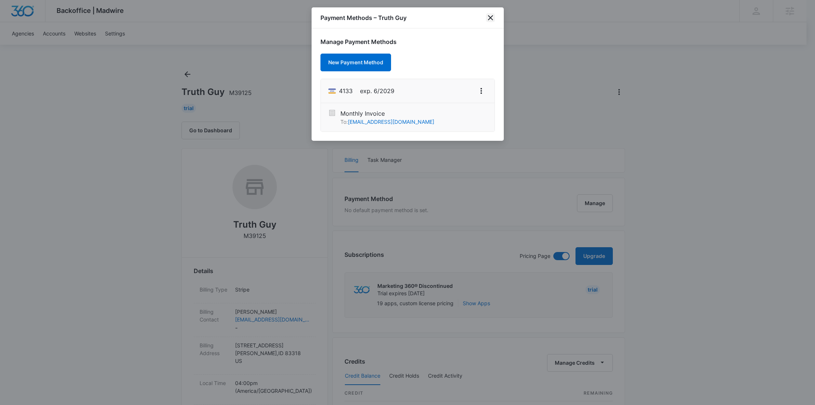
click at [493, 18] on icon "close" at bounding box center [490, 17] width 9 height 9
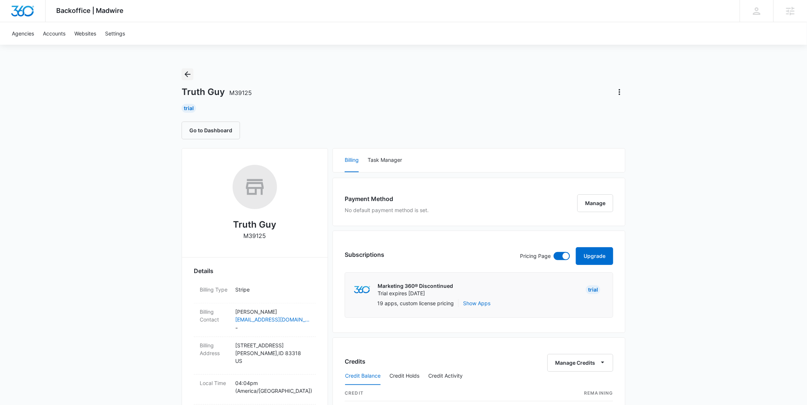
click at [192, 74] on button "Back" at bounding box center [188, 74] width 12 height 12
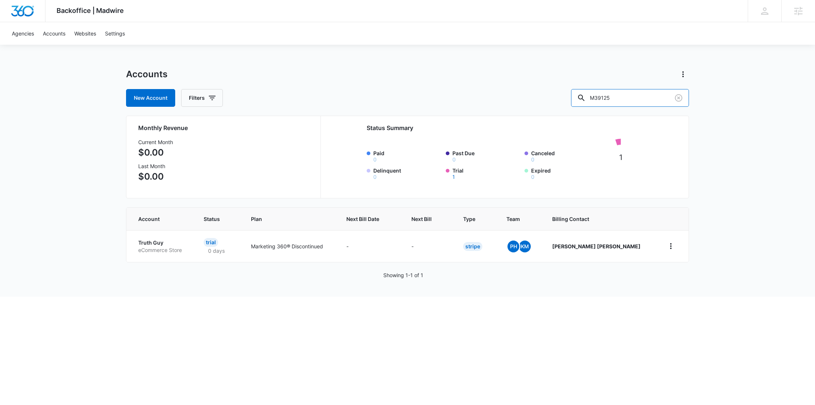
drag, startPoint x: 642, startPoint y: 99, endPoint x: 571, endPoint y: 99, distance: 71.0
click at [572, 99] on div "New Account Filters M39125" at bounding box center [407, 98] width 563 height 18
paste input "26078"
type input "M326078"
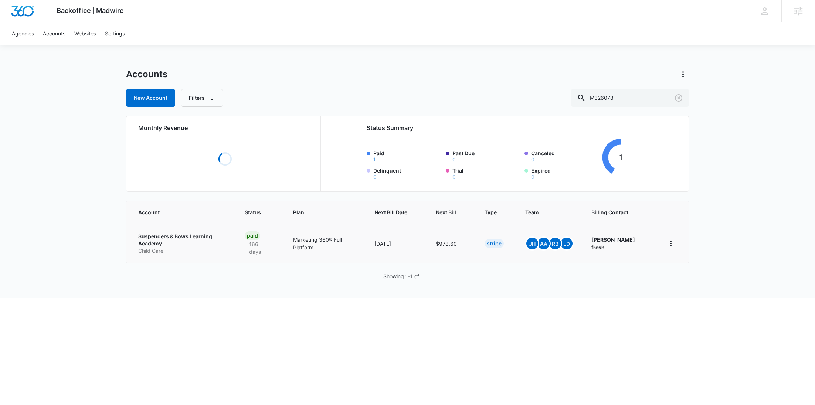
click at [168, 236] on td "Suspenders & Bows Learning Academy Child Care" at bounding box center [180, 244] width 109 height 40
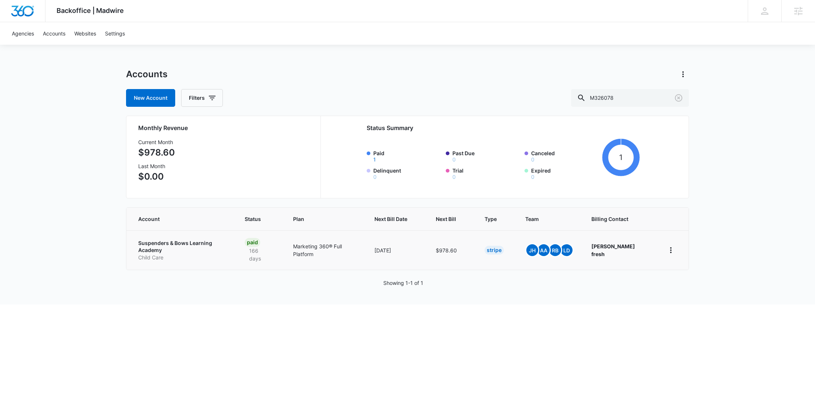
click at [197, 254] on p "Child Care" at bounding box center [182, 257] width 89 height 7
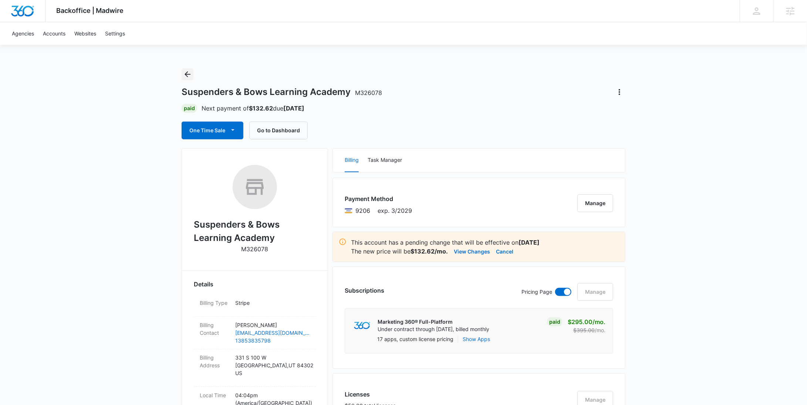
click at [183, 70] on icon "Back" at bounding box center [187, 74] width 9 height 9
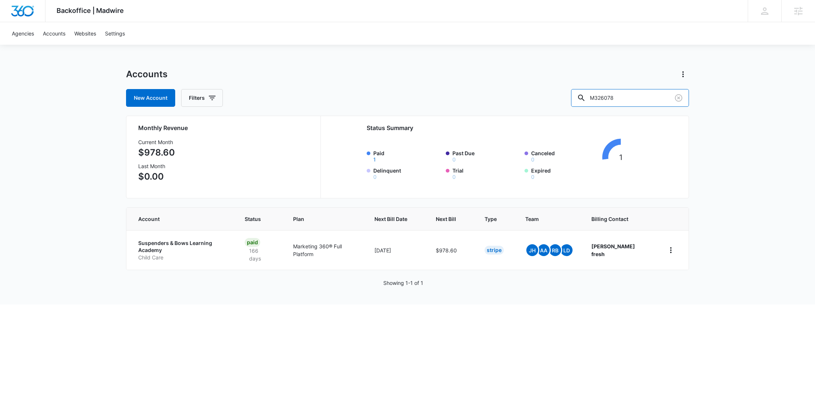
drag, startPoint x: 659, startPoint y: 97, endPoint x: 573, endPoint y: 95, distance: 85.8
click at [578, 97] on div "New Account Filters M326078" at bounding box center [407, 98] width 563 height 18
paste input "9125"
type input "M39125"
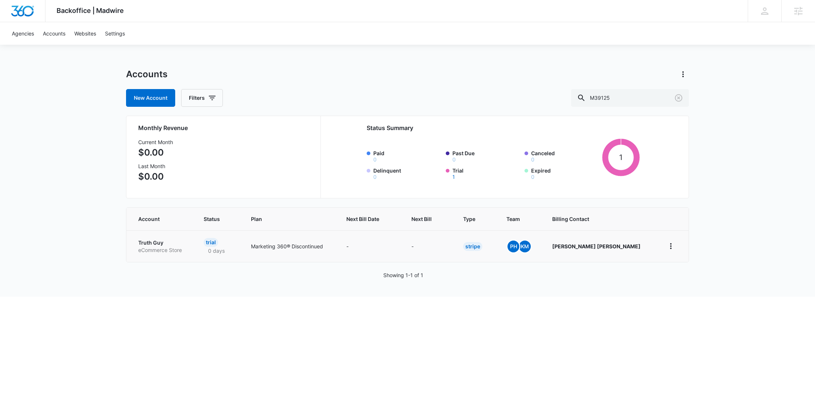
click at [143, 244] on p "Truth Guy" at bounding box center [162, 242] width 48 height 7
